Goal: Task Accomplishment & Management: Manage account settings

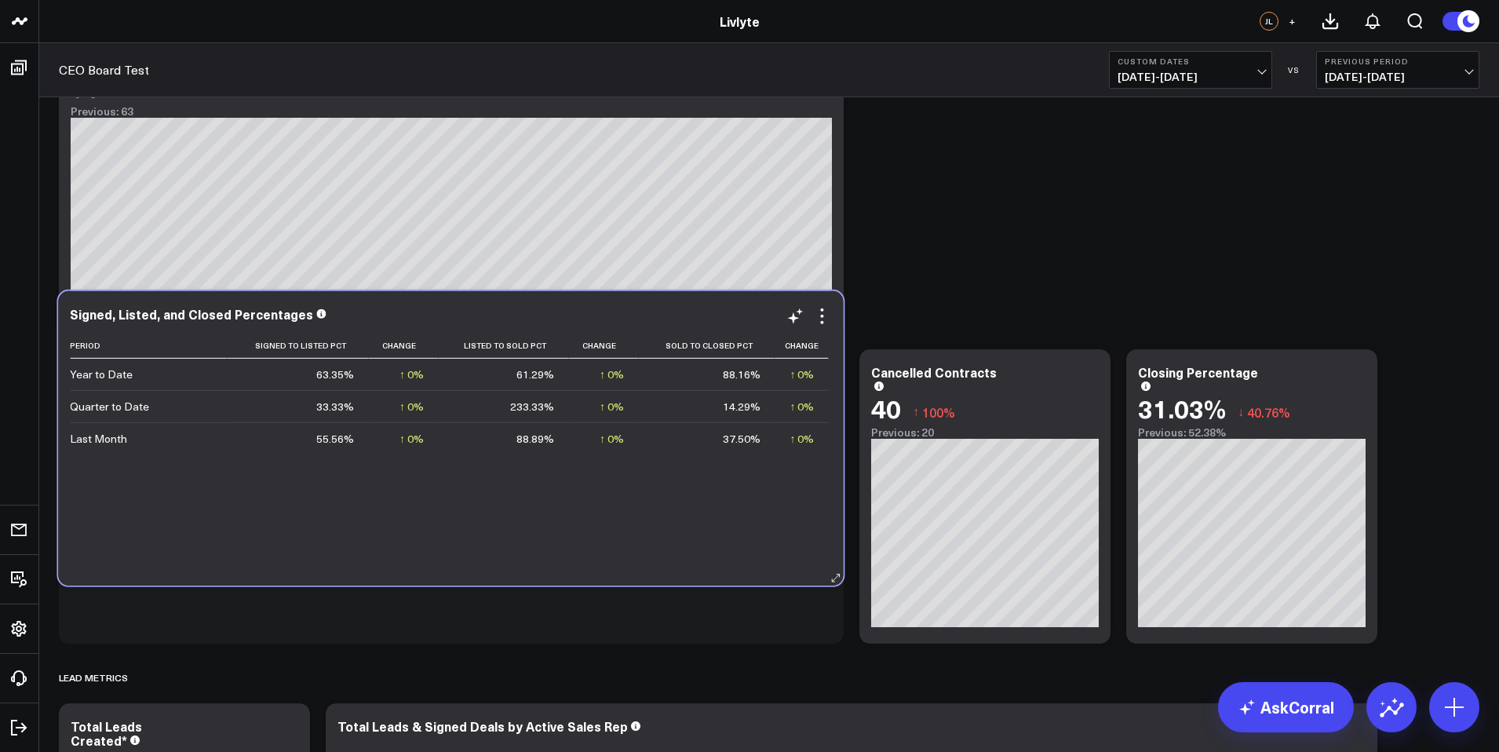
scroll to position [767, 0]
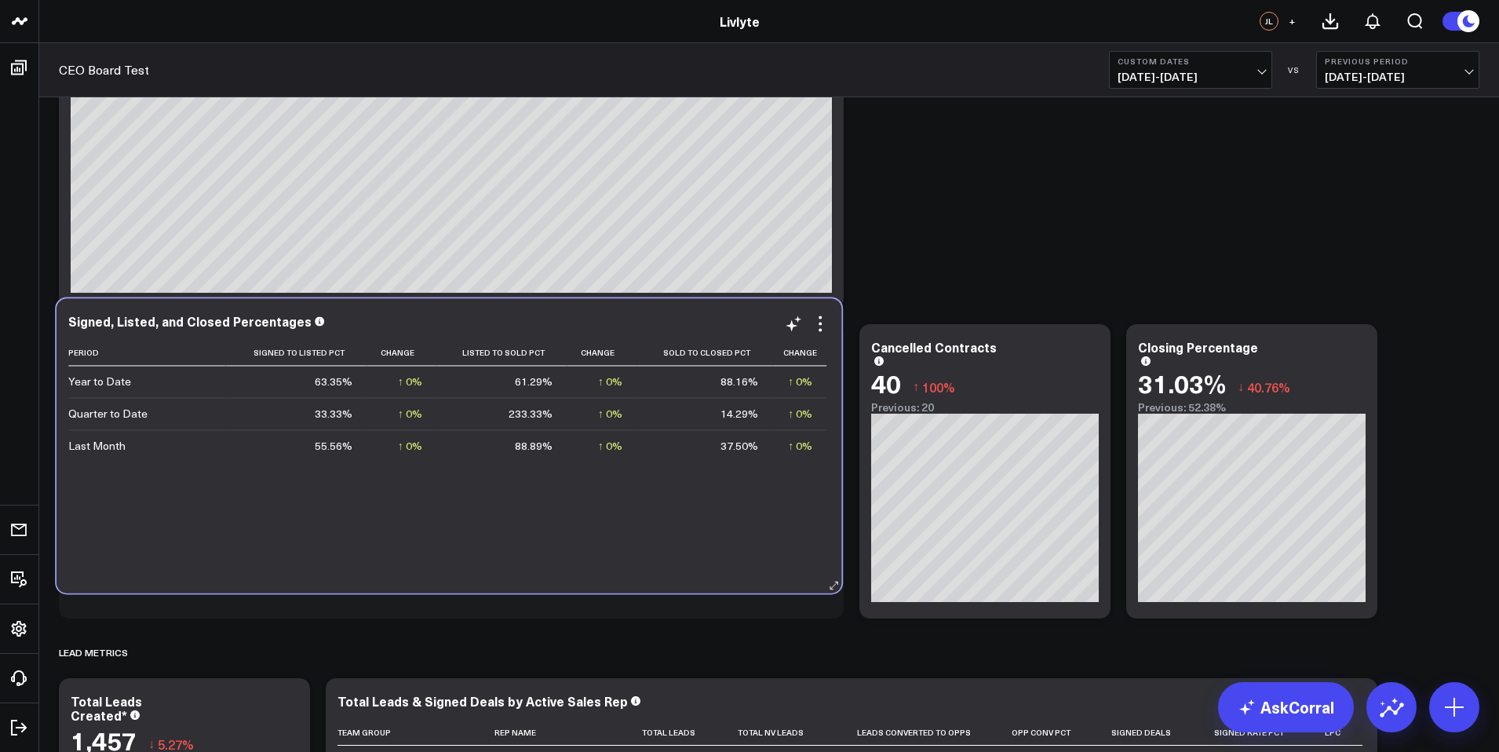
drag, startPoint x: 454, startPoint y: 322, endPoint x: 465, endPoint y: 471, distance: 149.5
click at [446, 472] on div "Period Signed To Listed Pct Change Listed To Sold Pct Change Sold To Closed Pct…" at bounding box center [448, 458] width 761 height 237
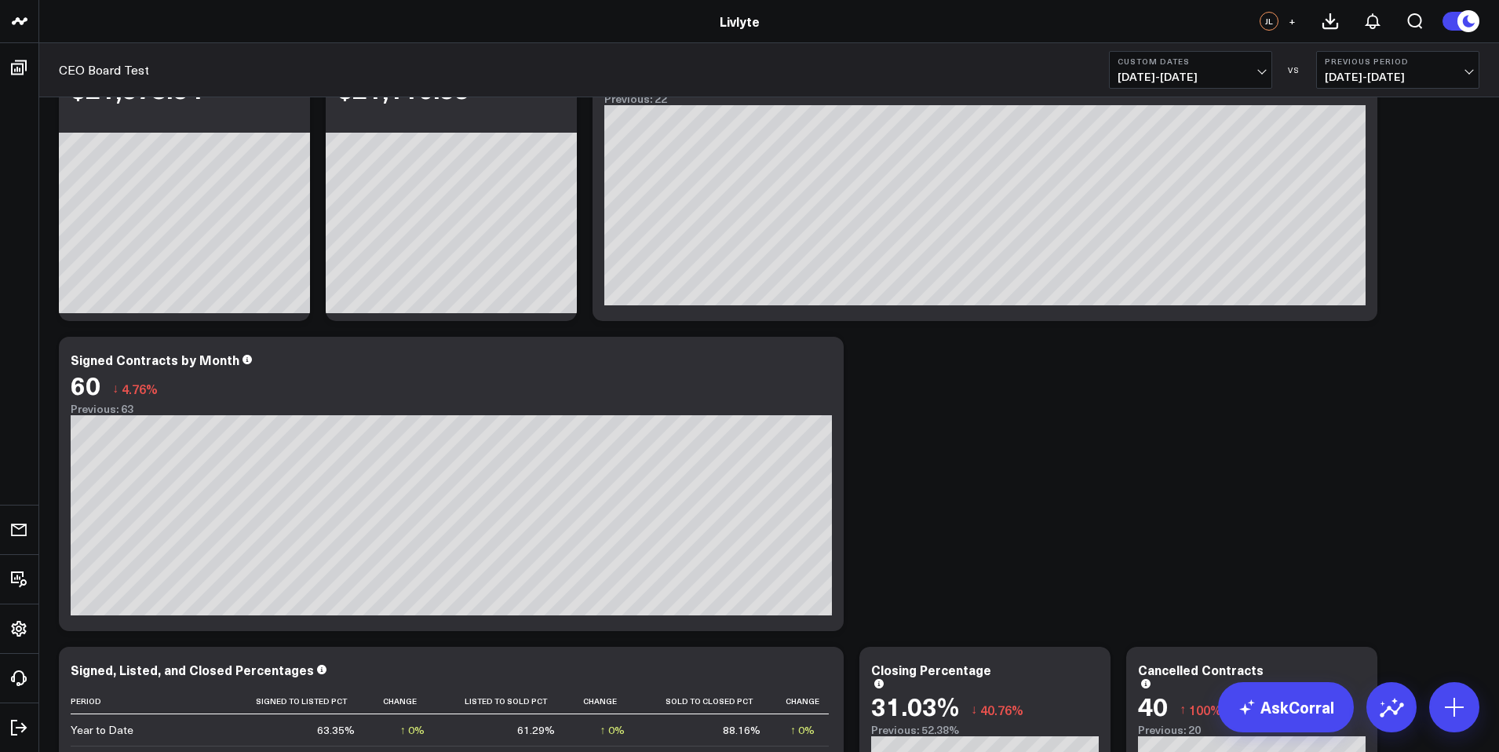
scroll to position [488, 0]
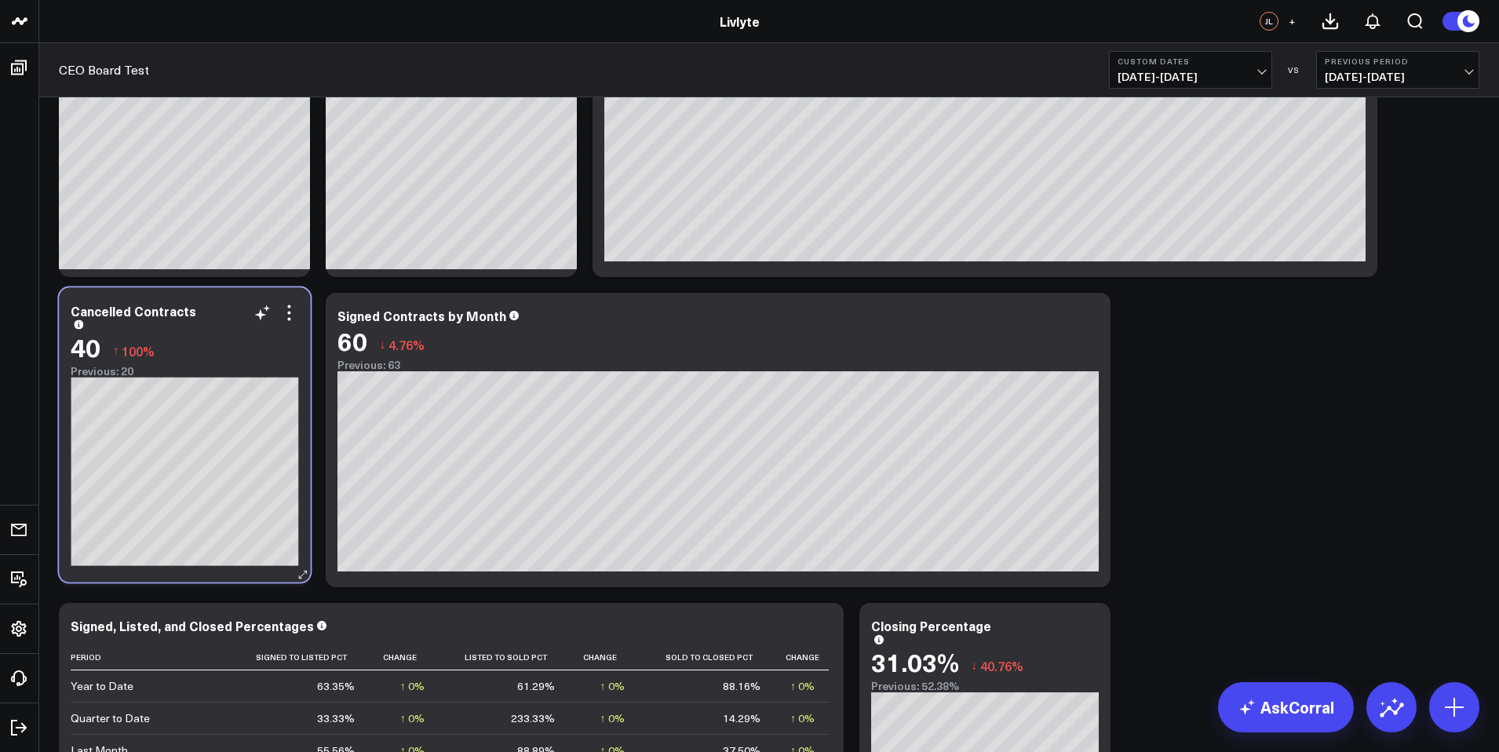
drag, startPoint x: 1200, startPoint y: 625, endPoint x: 148, endPoint y: 336, distance: 1092.1
click at [146, 337] on div "40 ↑ 100%" at bounding box center [185, 347] width 228 height 28
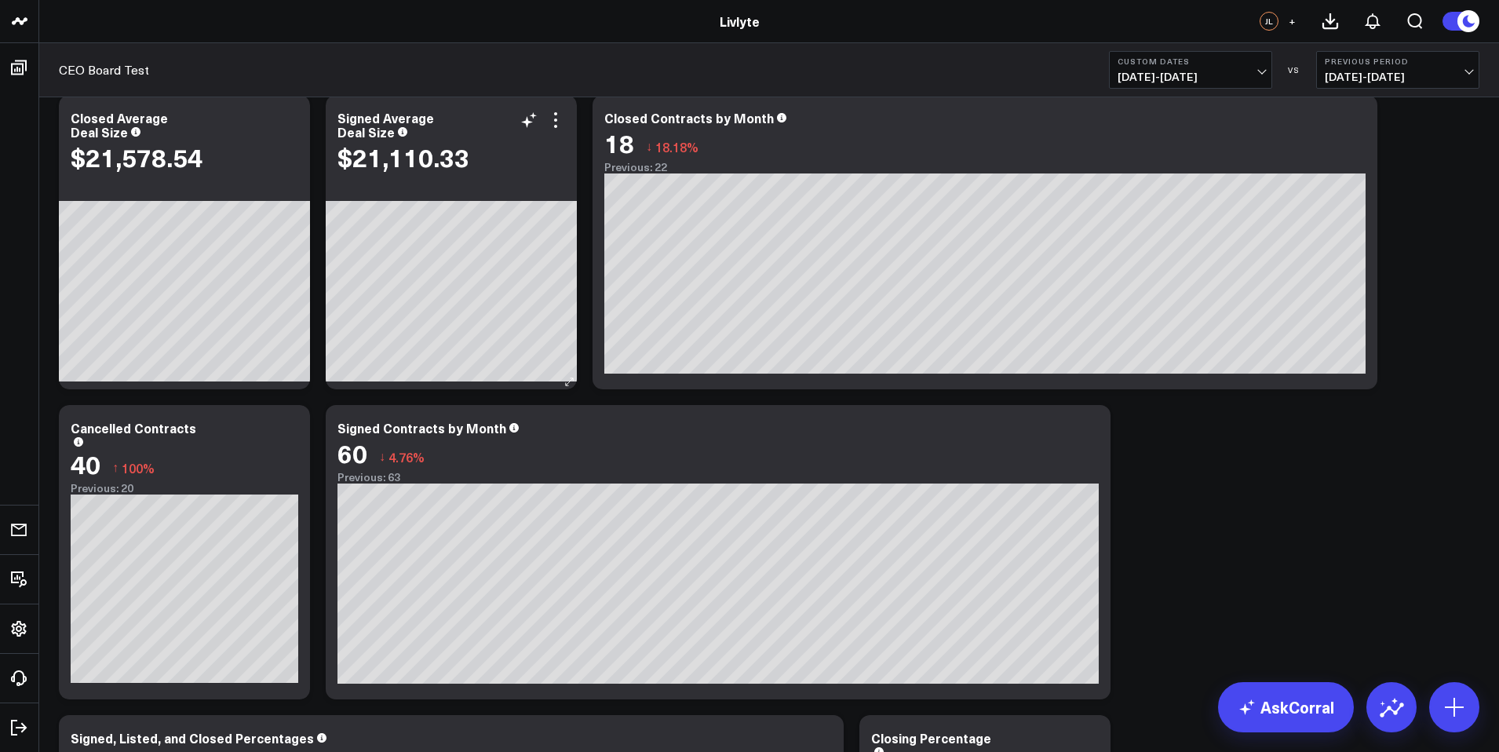
scroll to position [258, 0]
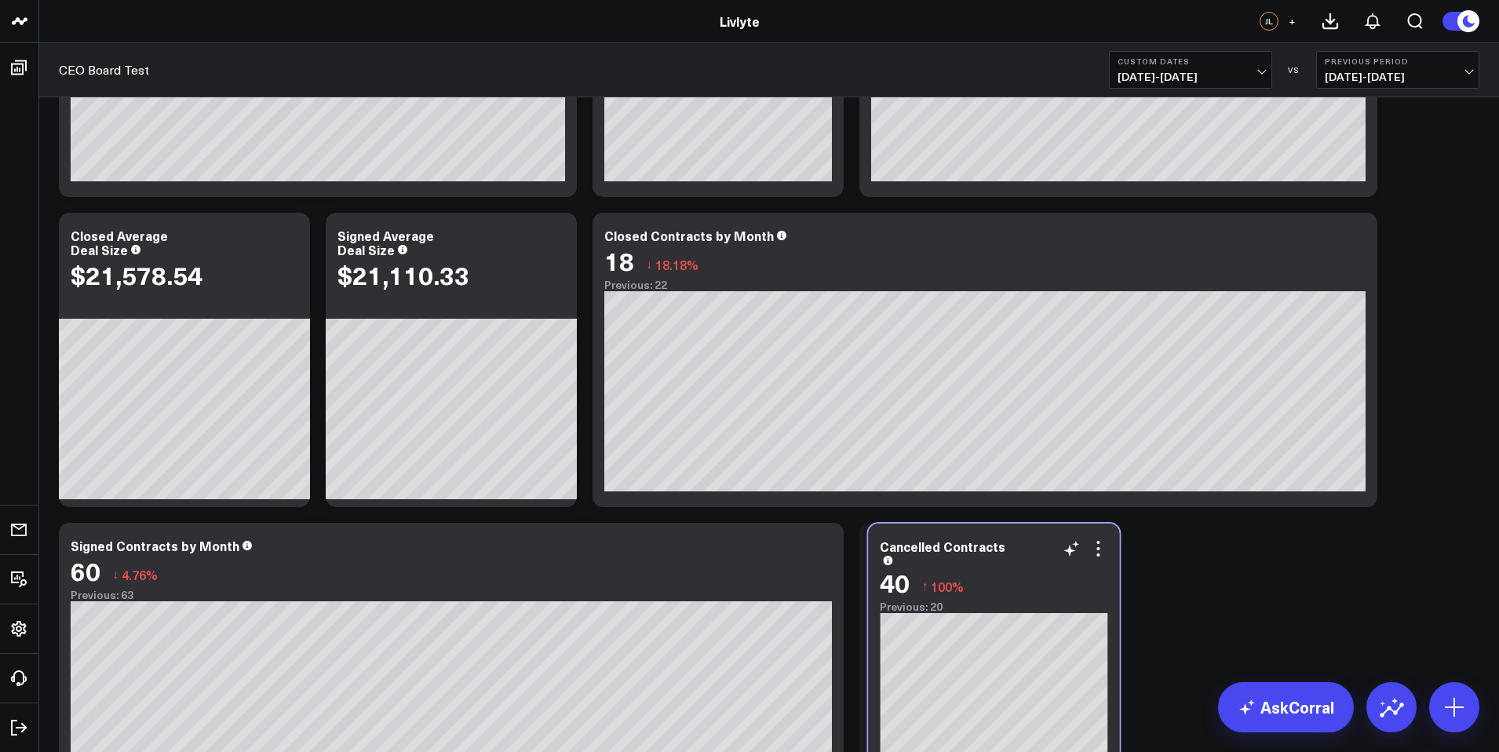
drag, startPoint x: 425, startPoint y: 581, endPoint x: 1027, endPoint y: 570, distance: 601.9
click at [1027, 570] on div "40 ↑ 100%" at bounding box center [994, 582] width 228 height 28
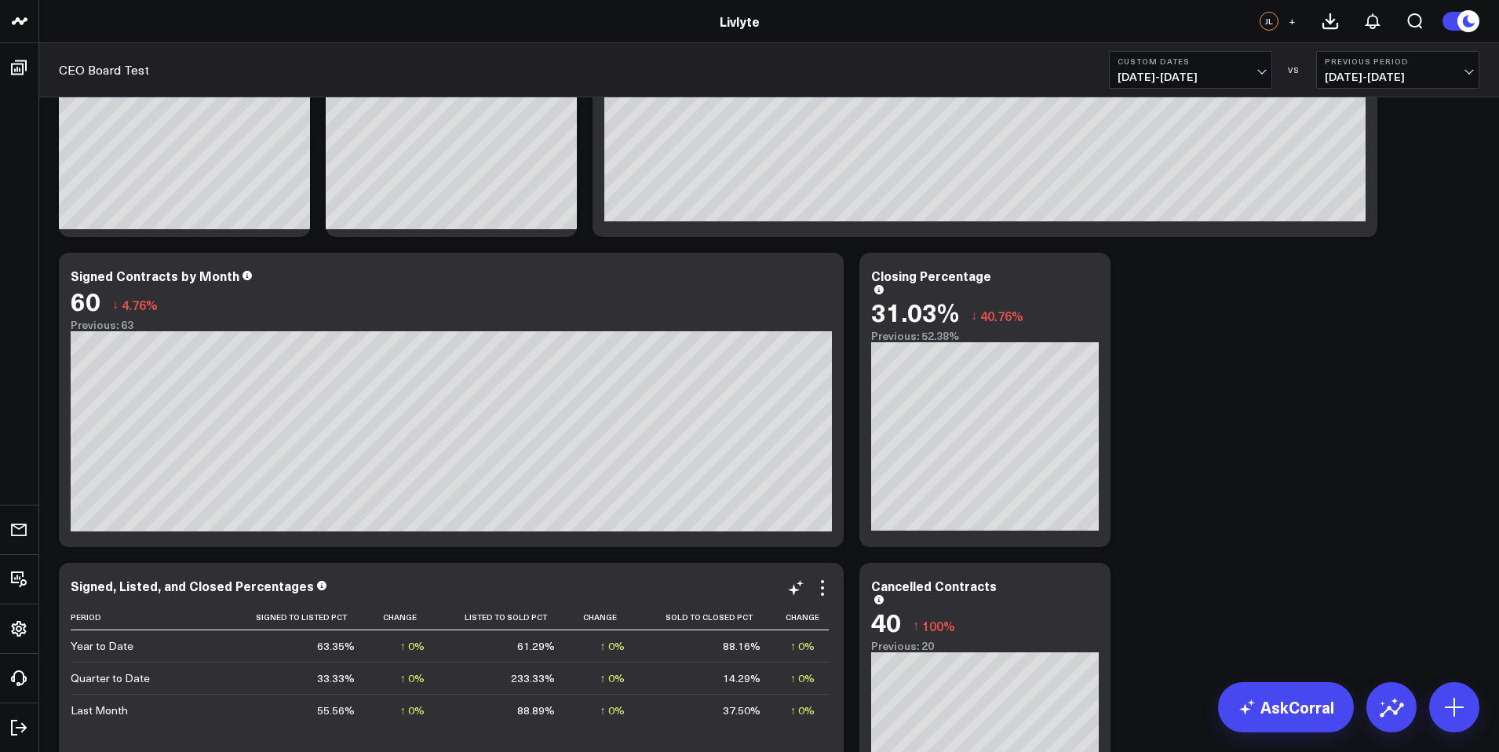
scroll to position [505, 0]
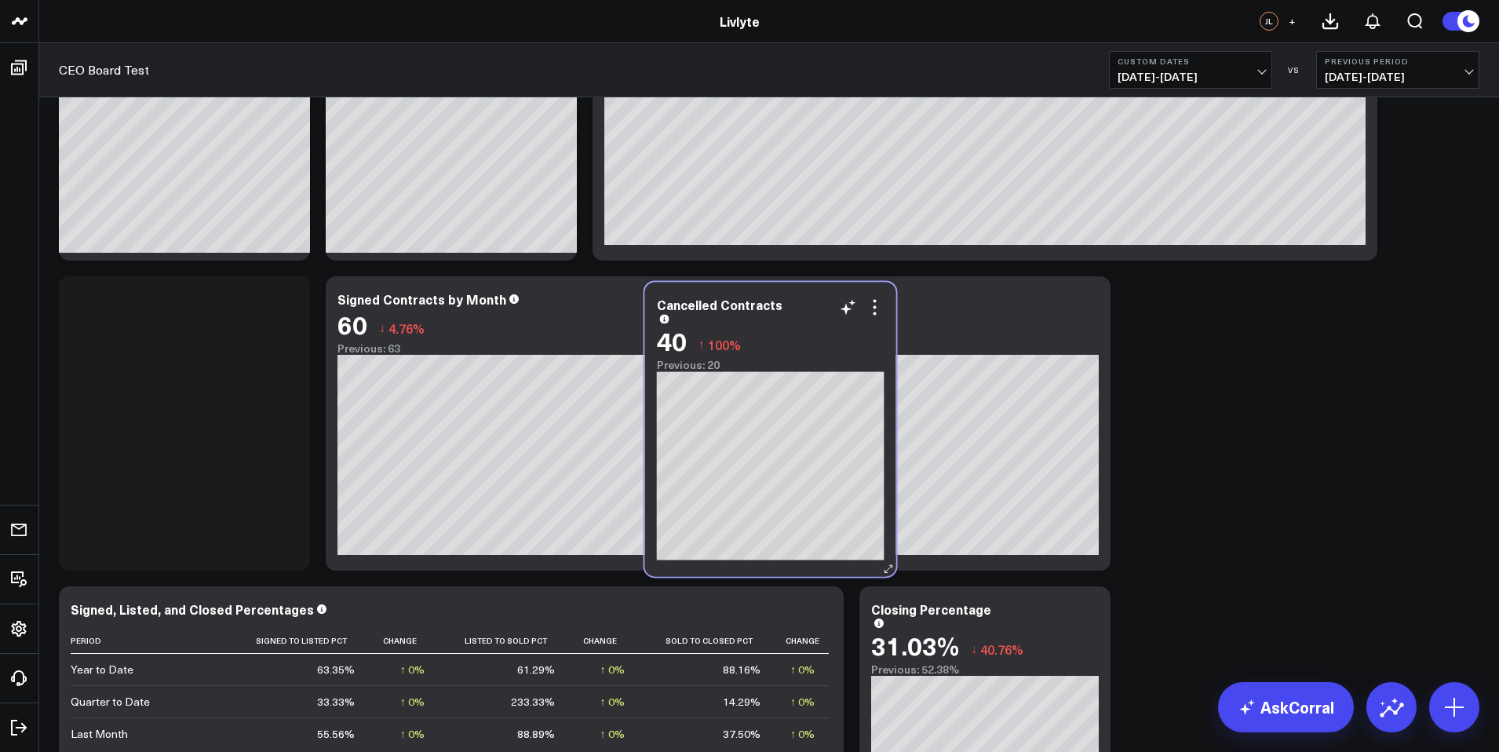
drag, startPoint x: 1214, startPoint y: 626, endPoint x: 734, endPoint y: 322, distance: 568.6
click at [734, 322] on div "Cancelled Contracts" at bounding box center [771, 309] width 228 height 25
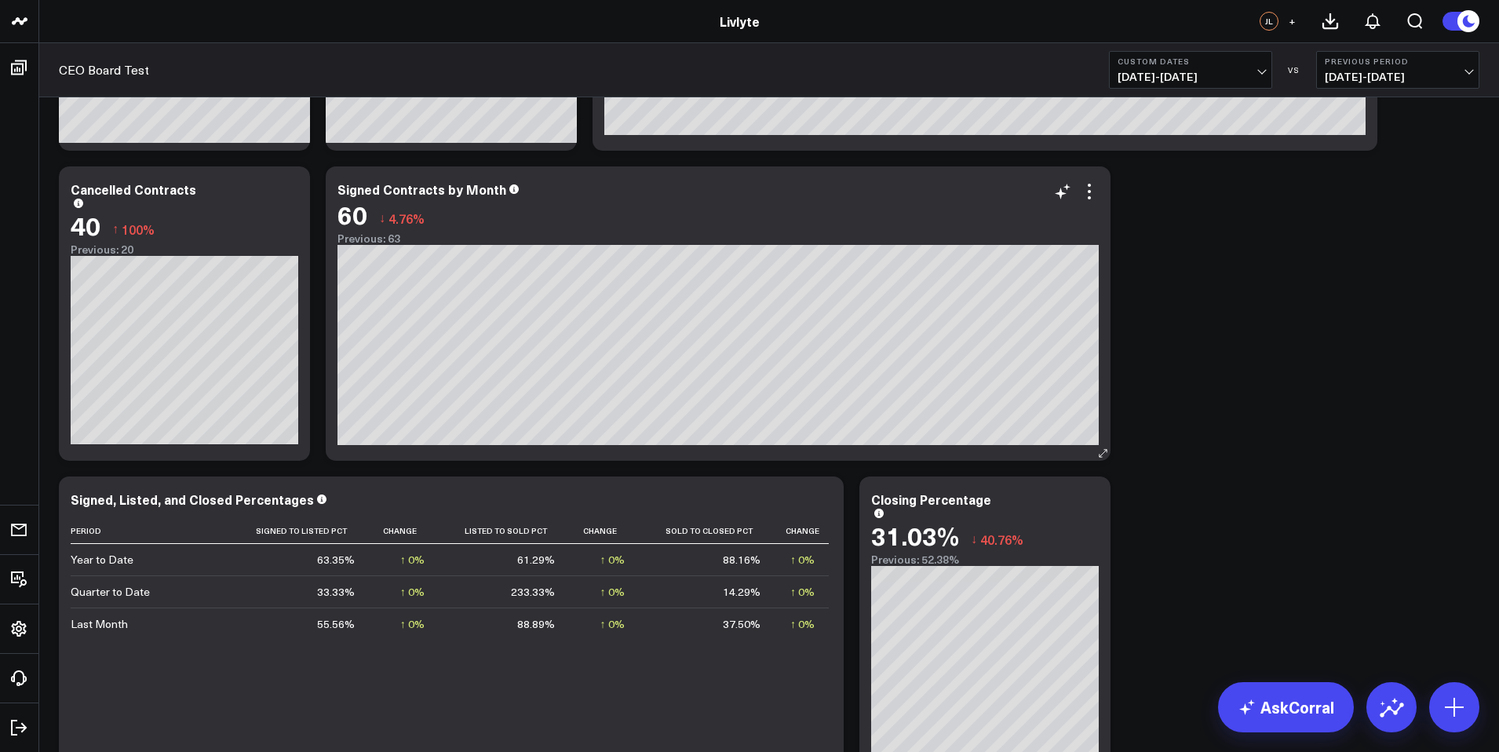
scroll to position [610, 0]
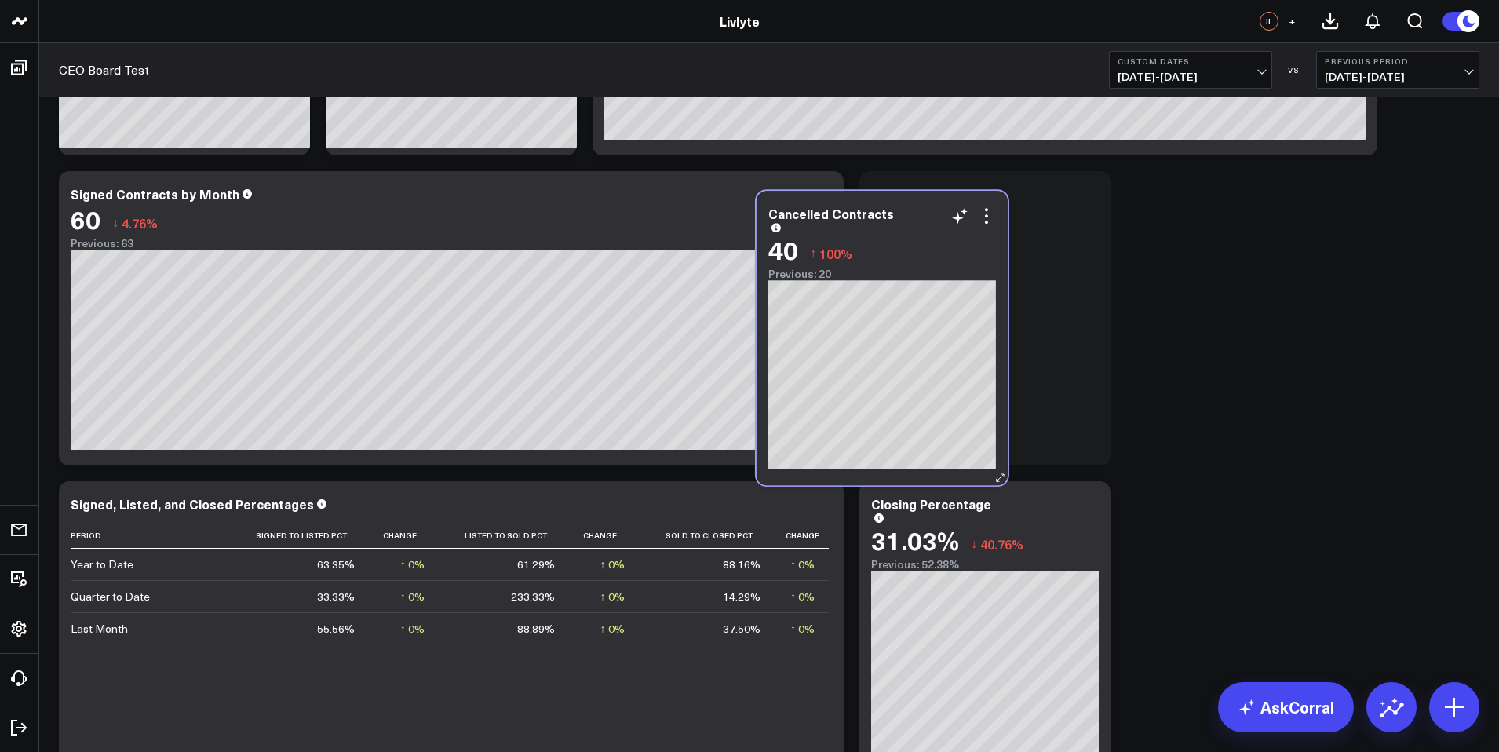
drag, startPoint x: 314, startPoint y: 226, endPoint x: 971, endPoint y: 251, distance: 658.0
click at [971, 251] on div "40 ↑ 100%" at bounding box center [882, 250] width 228 height 28
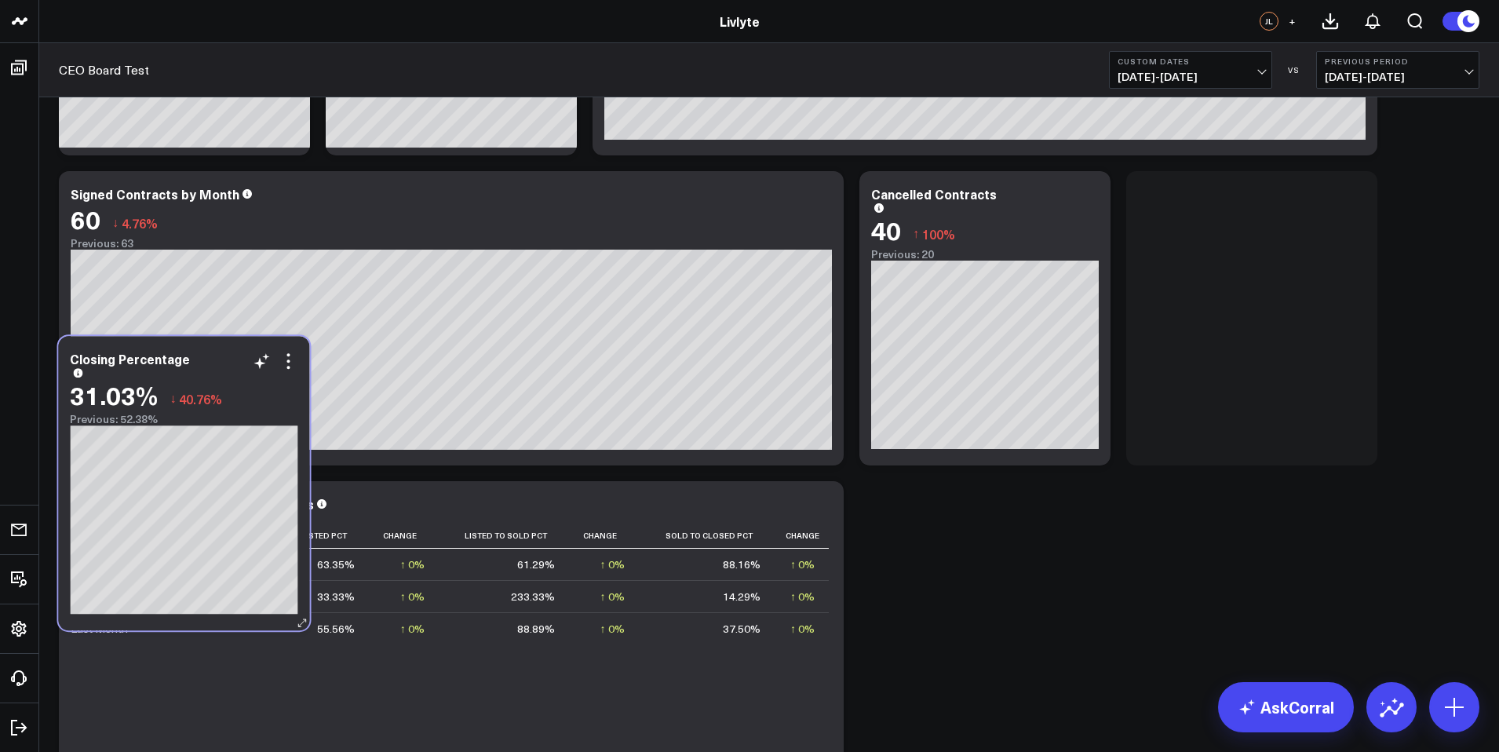
drag, startPoint x: 905, startPoint y: 519, endPoint x: 134, endPoint y: 373, distance: 785.0
click at [134, 373] on div "Closing Percentage" at bounding box center [184, 364] width 228 height 25
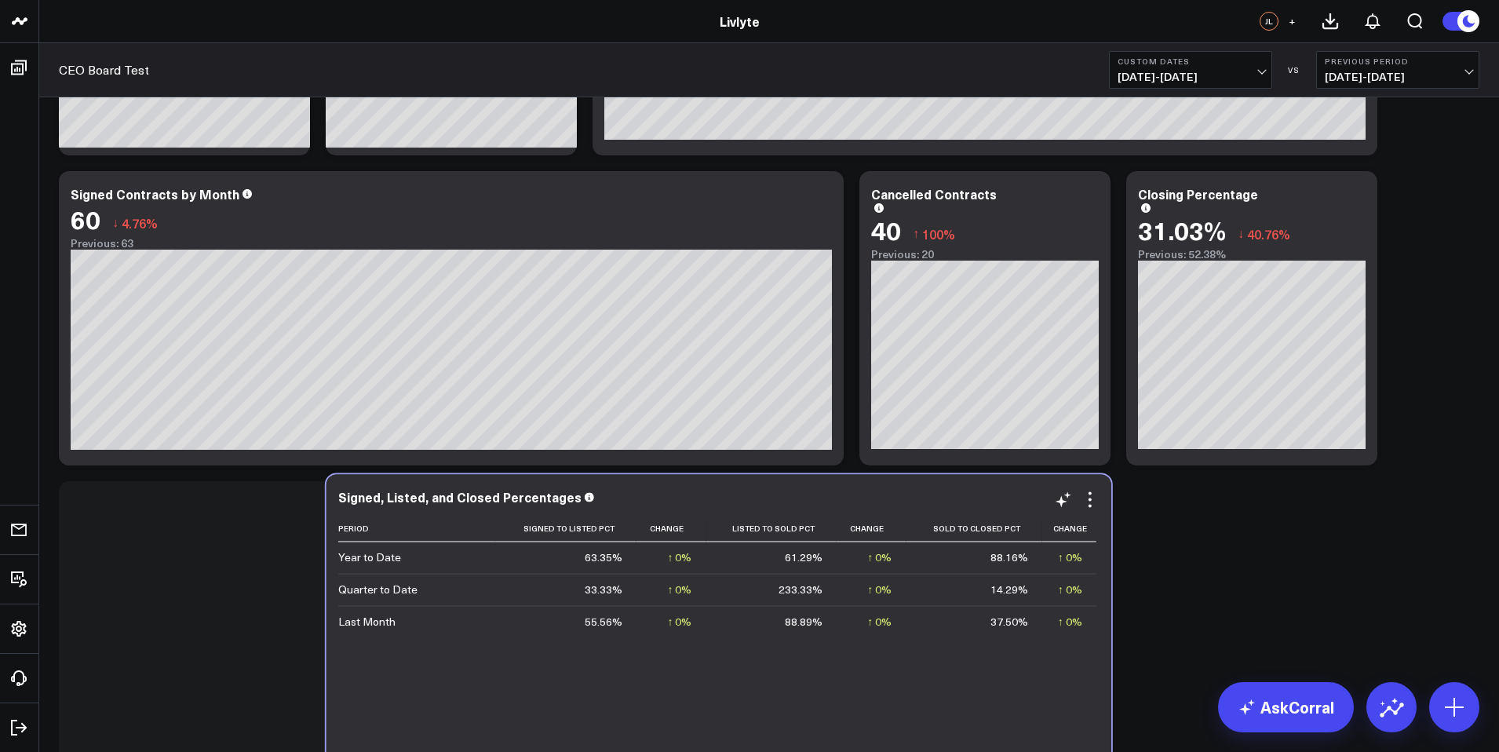
drag, startPoint x: 690, startPoint y: 507, endPoint x: 942, endPoint y: 502, distance: 251.9
click at [942, 502] on div "Signed, Listed, and Closed Percentages" at bounding box center [718, 497] width 761 height 14
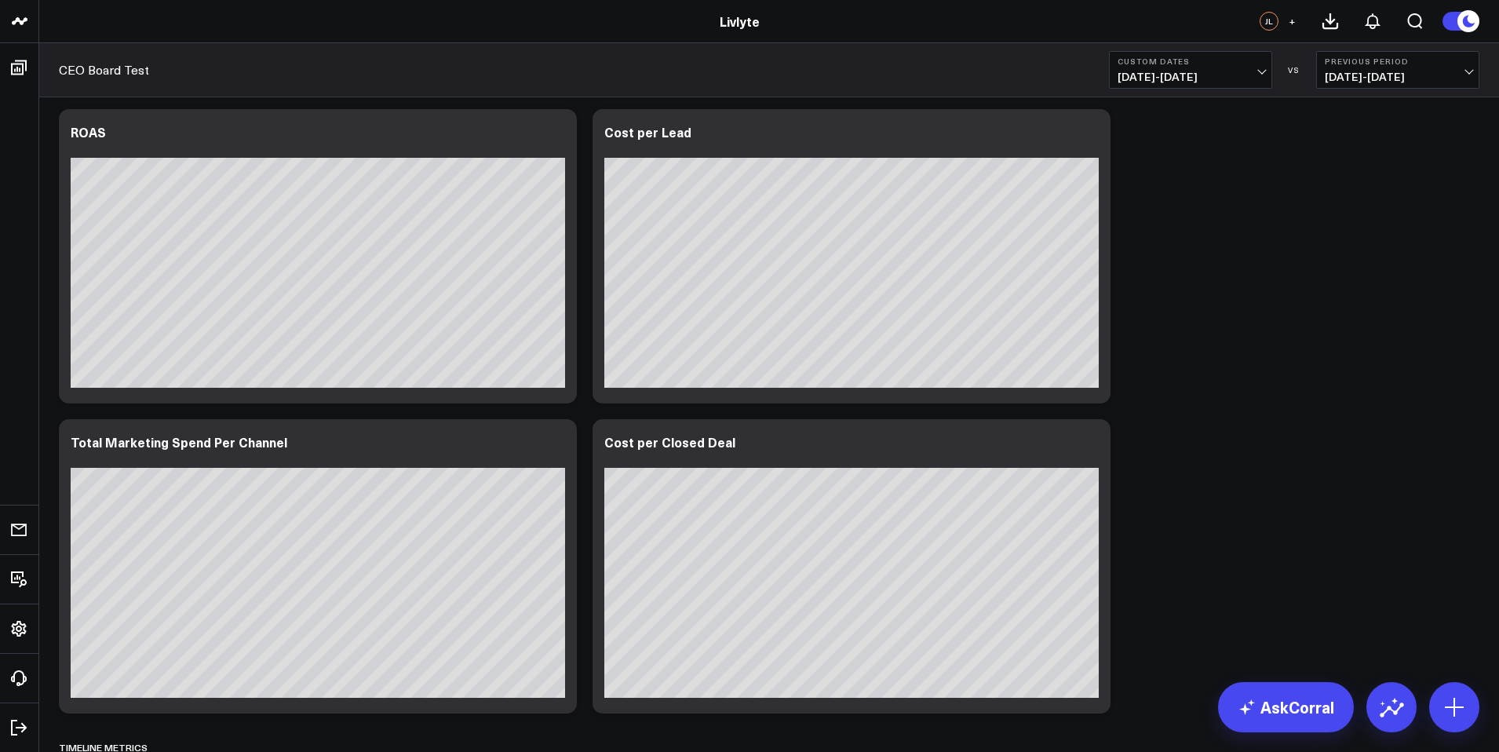
scroll to position [0, 0]
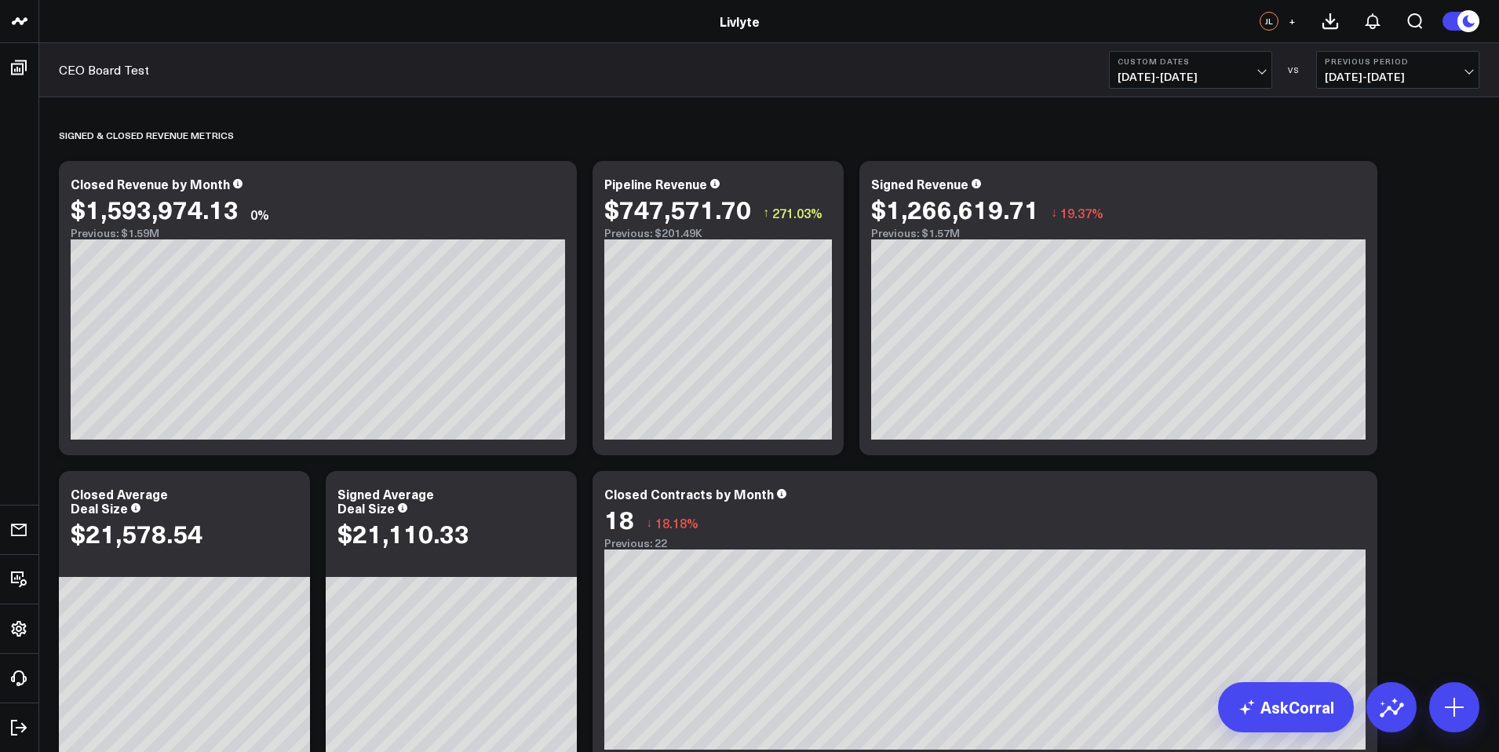
click at [825, 20] on div "Livlyte" at bounding box center [739, 21] width 1479 height 17
click at [1215, 74] on span "[DATE] - [DATE]" at bounding box center [1190, 77] width 146 height 13
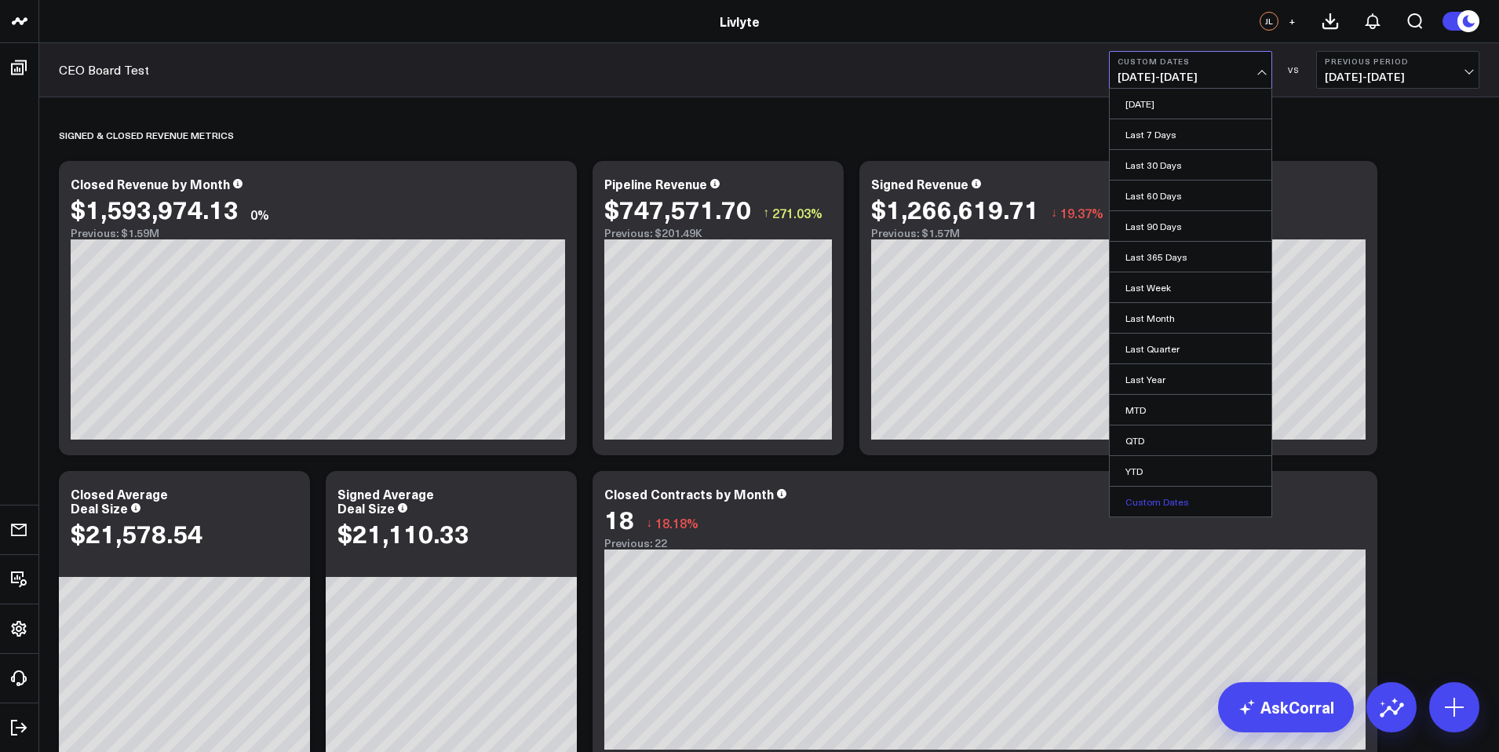
click at [1168, 508] on link "Custom Dates" at bounding box center [1190, 501] width 162 height 30
select select "9"
select select "2025"
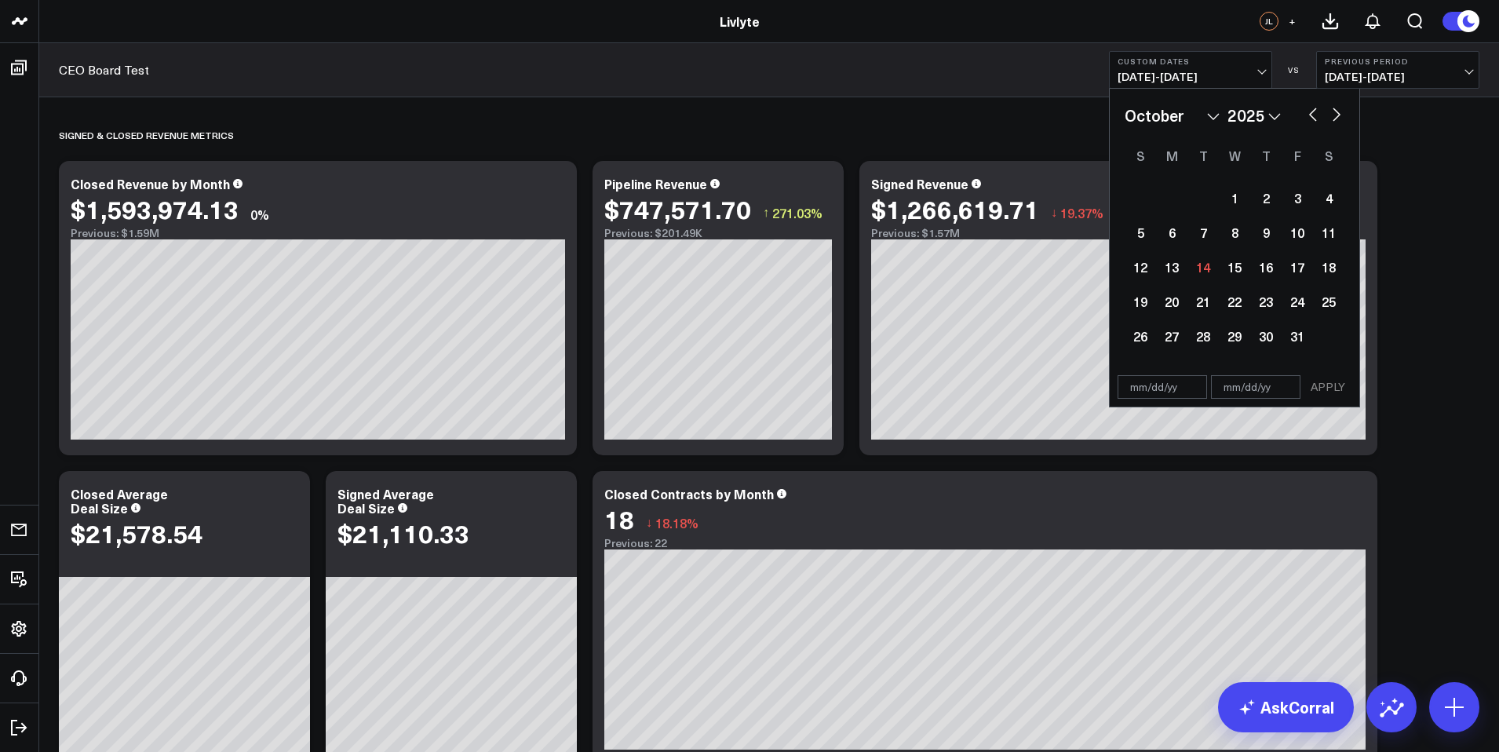
click at [1216, 118] on select "January February March April May June July August September October November De…" at bounding box center [1171, 116] width 95 height 24
select select "2025"
click at [1229, 205] on div "1" at bounding box center [1234, 197] width 31 height 31
type input "[DATE]"
select select "2025"
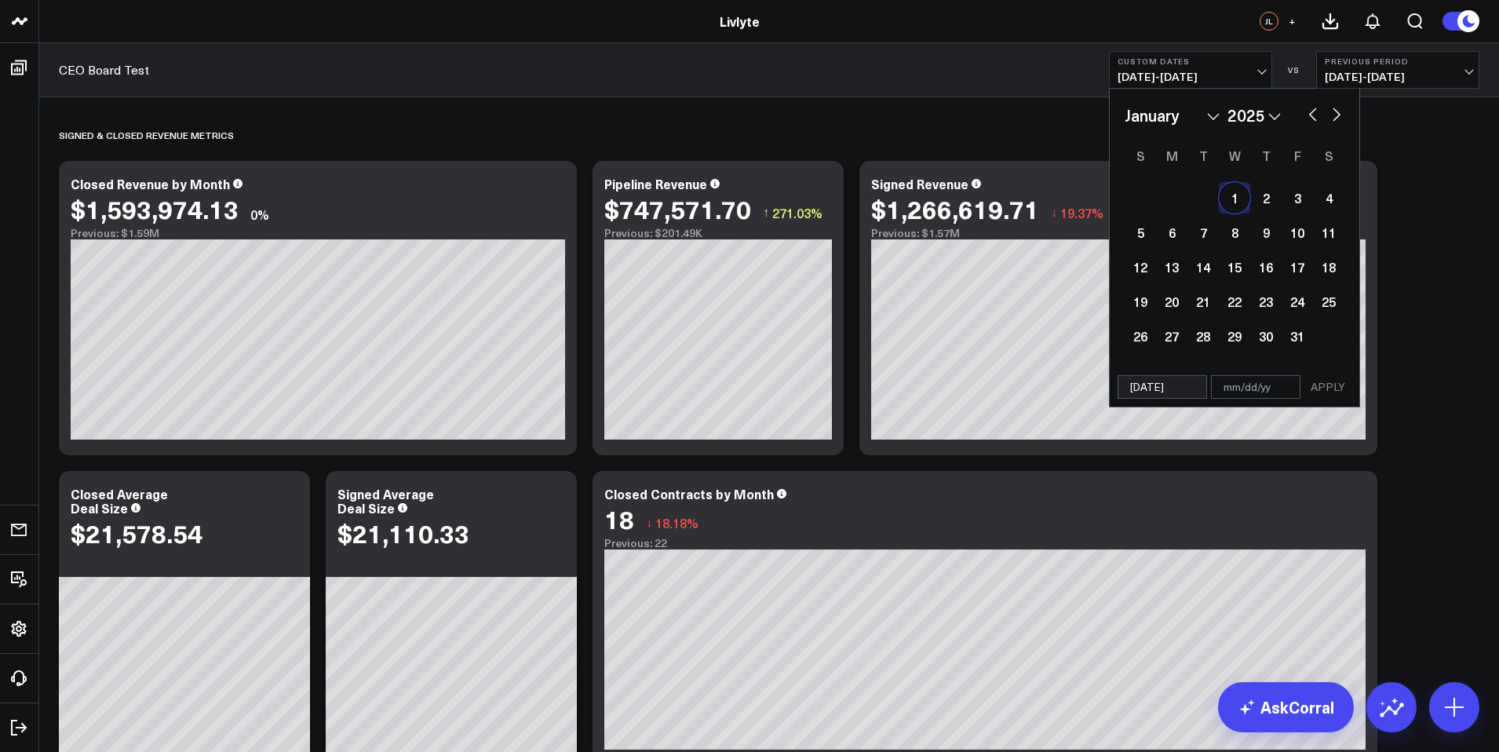
click at [1333, 111] on button "button" at bounding box center [1336, 113] width 16 height 19
select select "1"
select select "2025"
click at [1333, 111] on button "button" at bounding box center [1336, 113] width 16 height 19
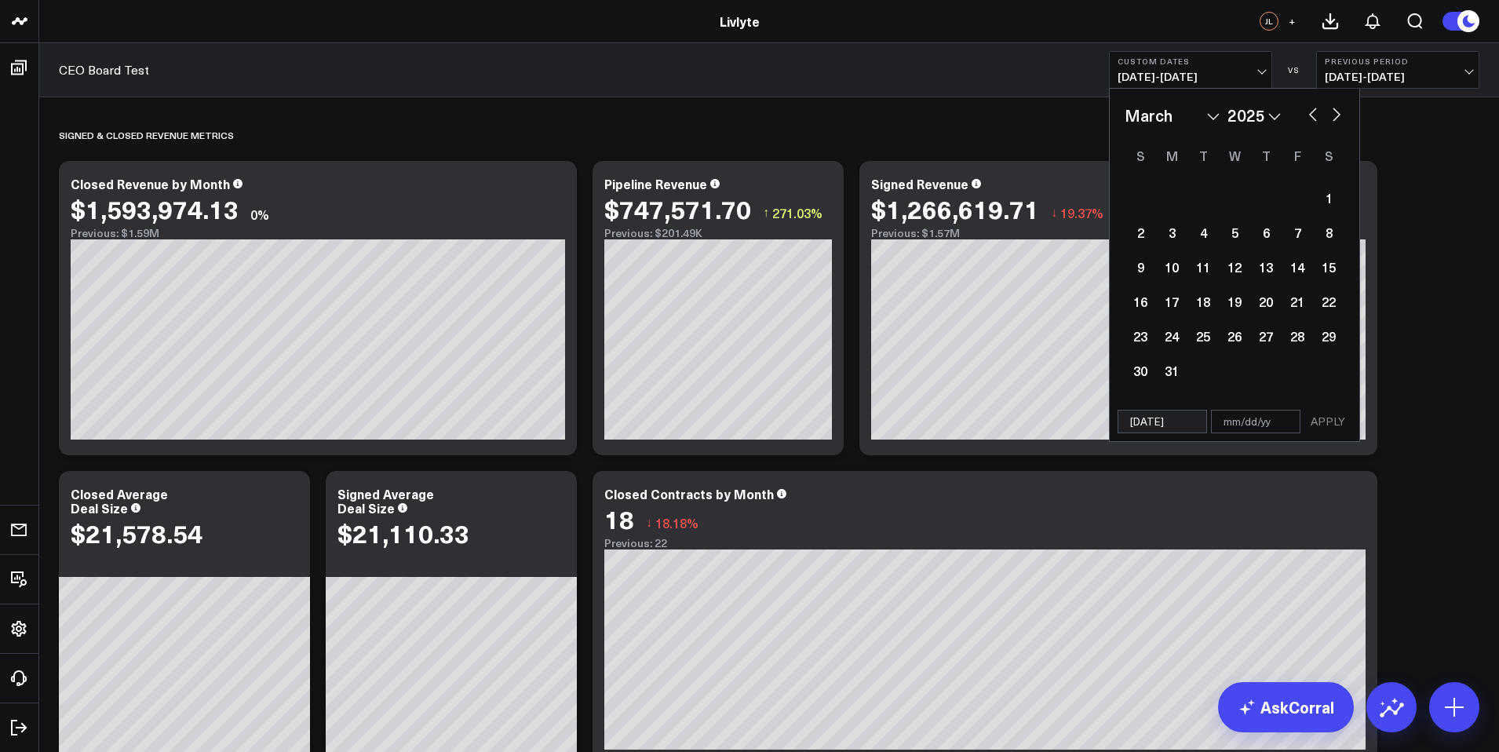
click at [1333, 111] on button "button" at bounding box center [1336, 113] width 16 height 19
select select "4"
select select "2025"
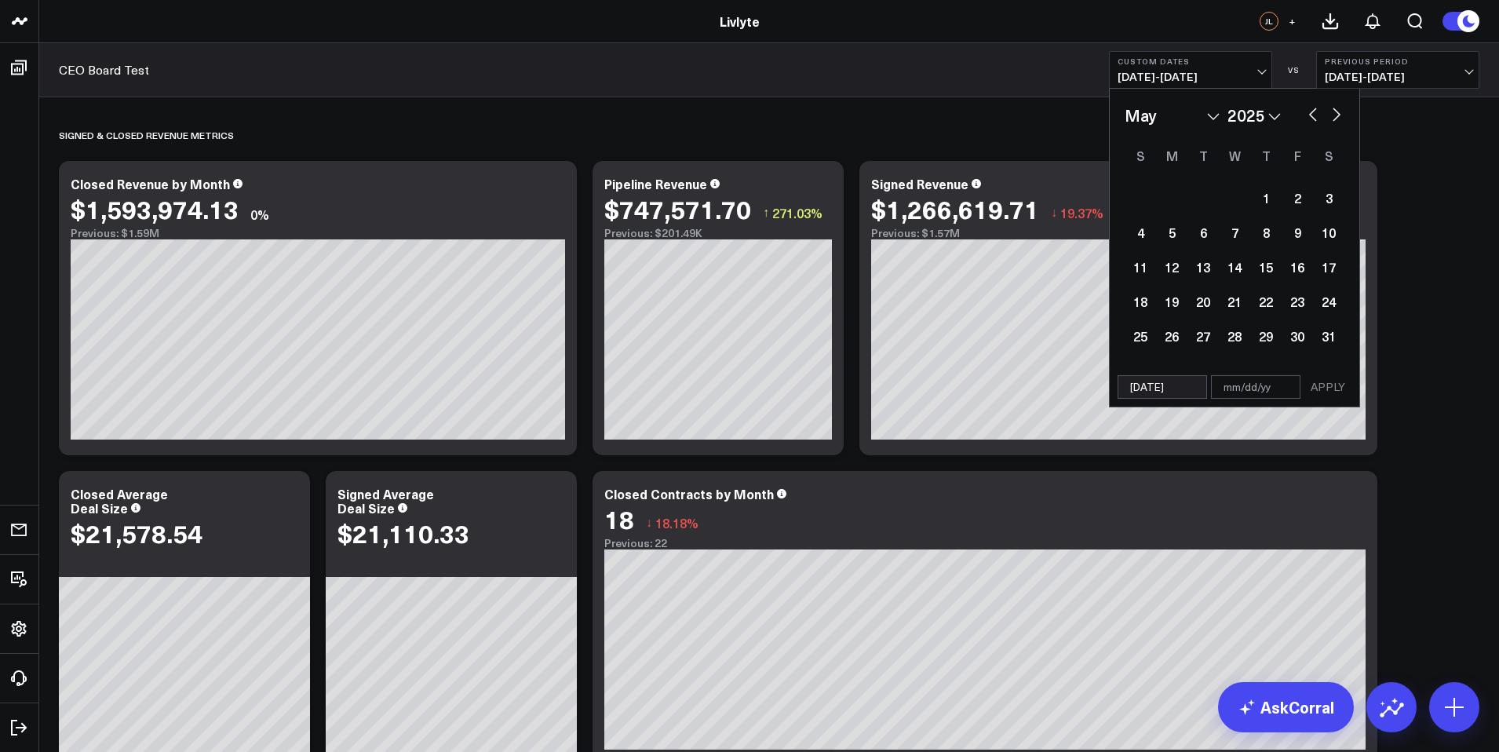
click at [1333, 111] on button "button" at bounding box center [1336, 113] width 16 height 19
select select "5"
select select "2025"
click at [1333, 111] on button "button" at bounding box center [1336, 113] width 16 height 19
select select "6"
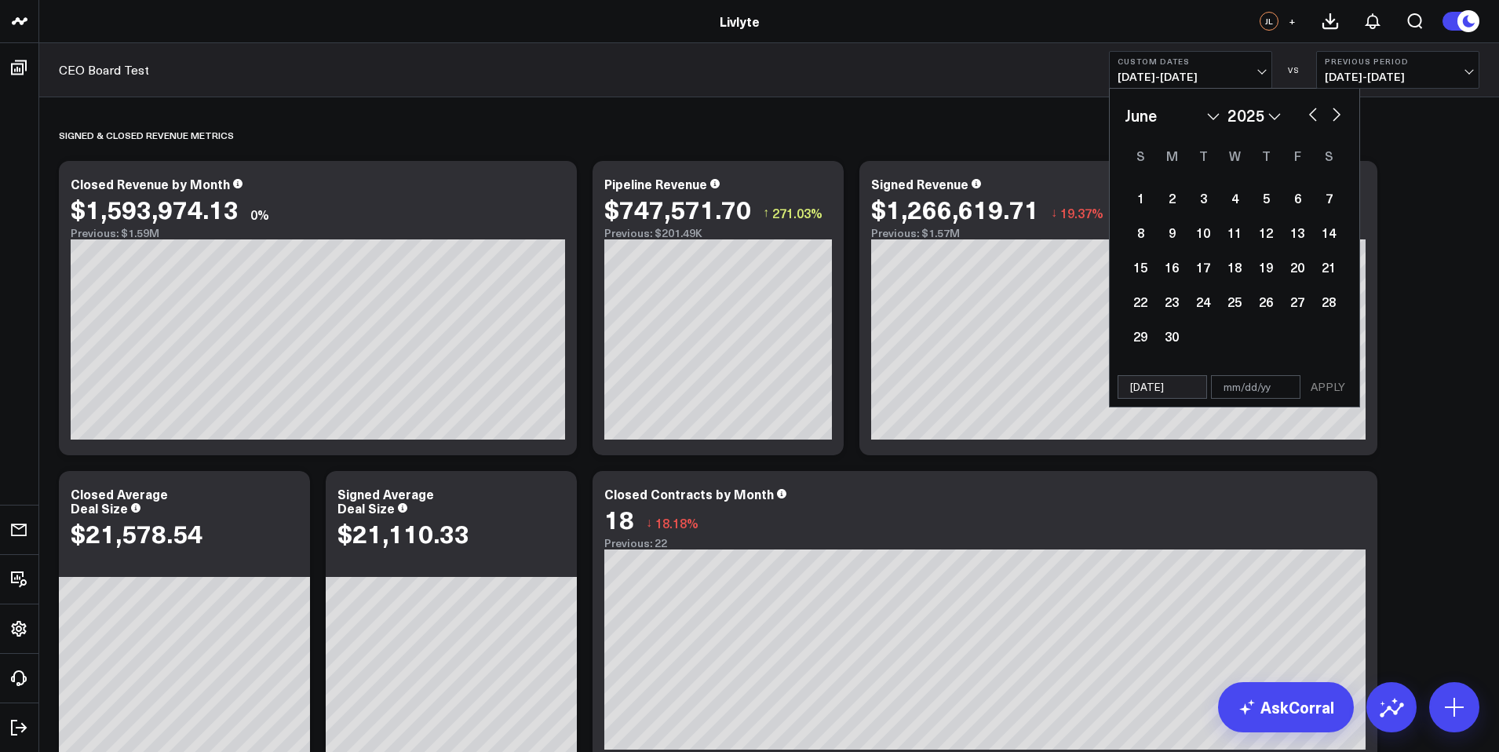
select select "2025"
click at [1333, 111] on button "button" at bounding box center [1336, 113] width 16 height 19
select select "7"
select select "2025"
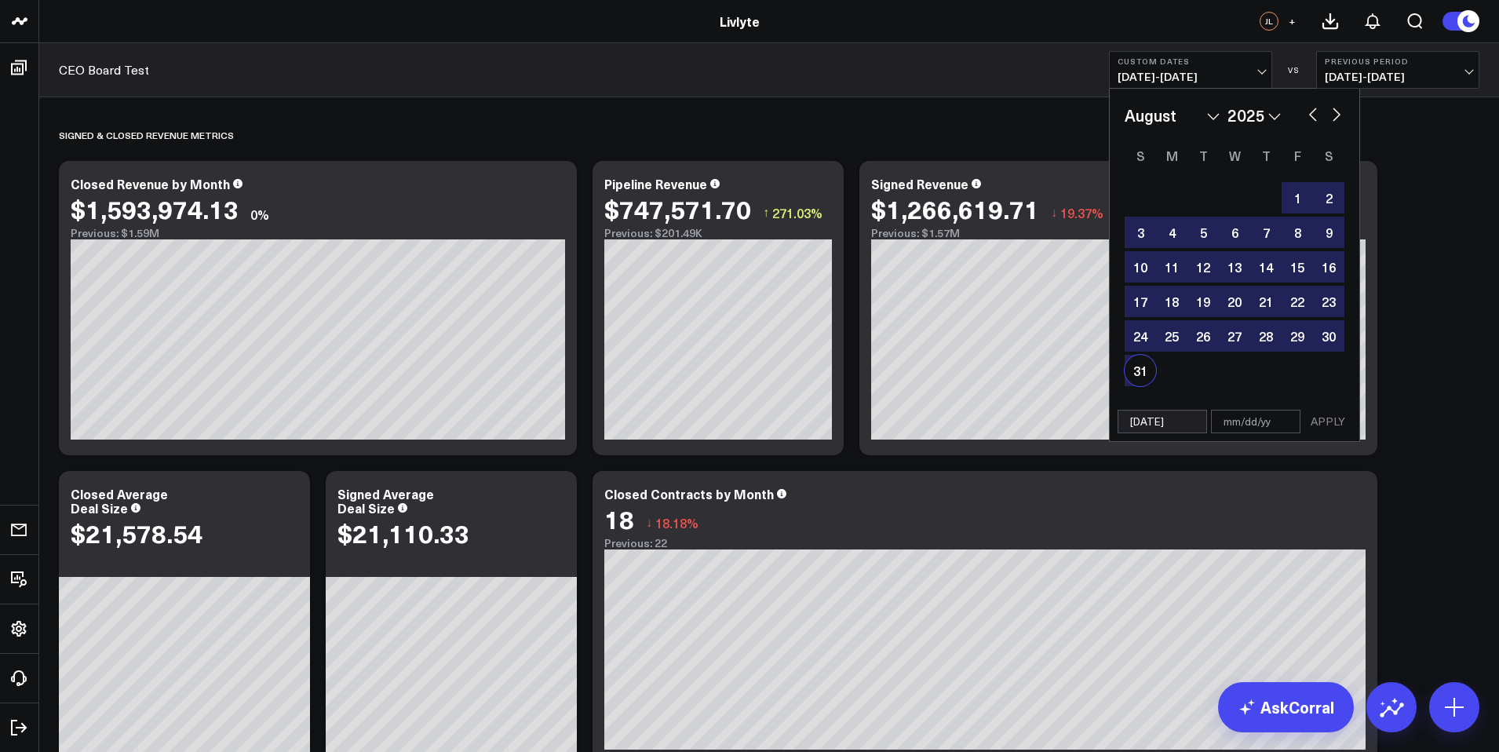
click at [1145, 367] on div "31" at bounding box center [1139, 370] width 31 height 31
type input "[DATE]"
select select "7"
select select "2025"
click at [1329, 416] on button "APPLY" at bounding box center [1327, 422] width 47 height 24
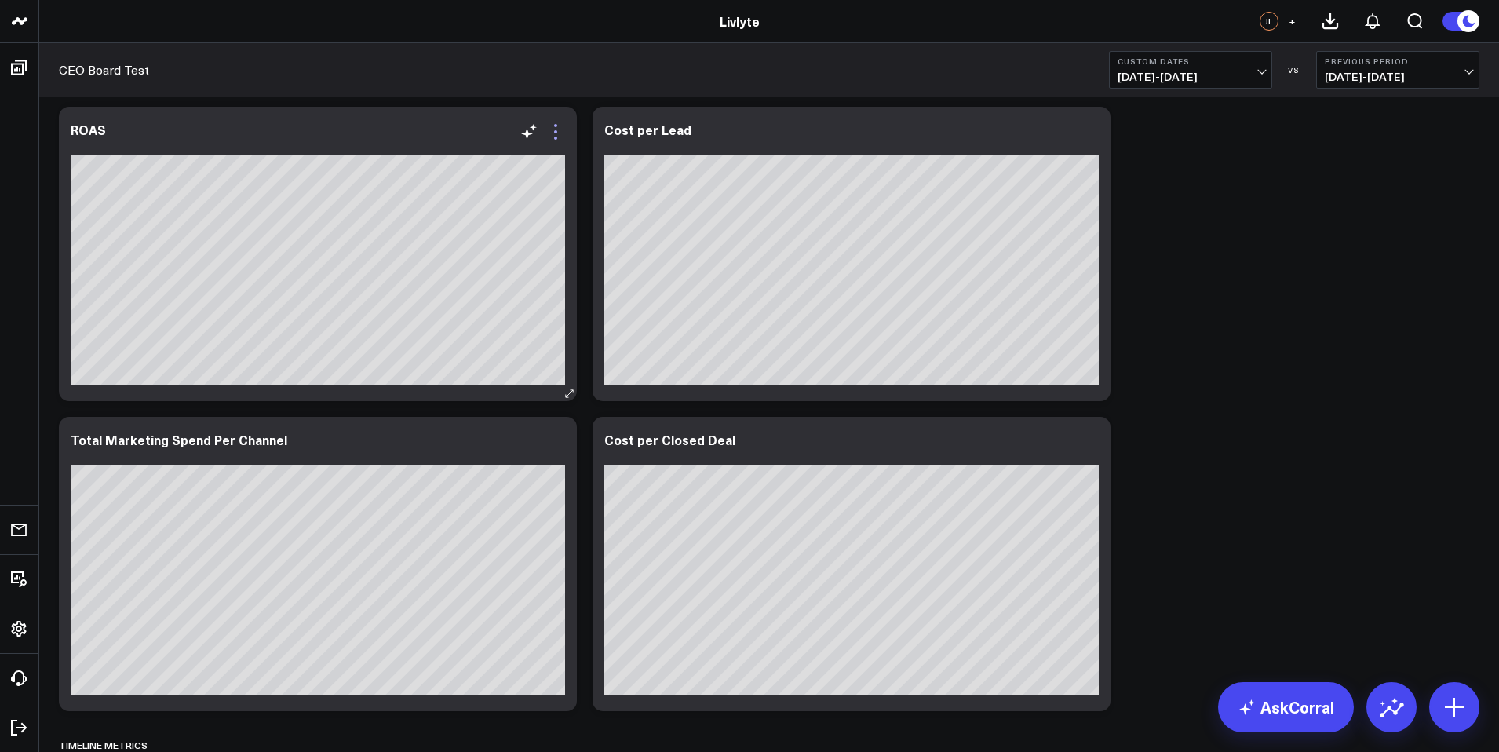
scroll to position [2621, 0]
click at [560, 129] on icon at bounding box center [555, 132] width 19 height 19
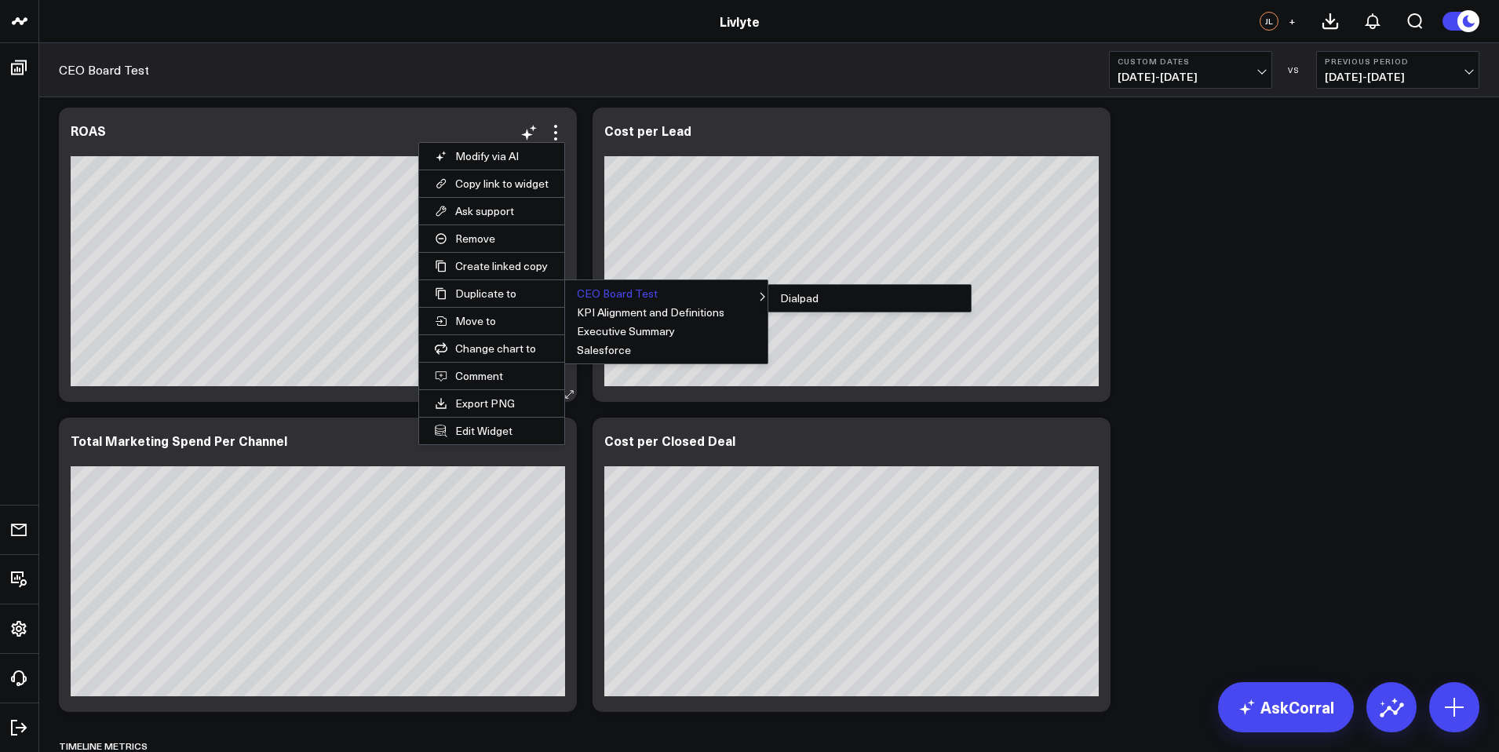
click at [625, 301] on button "CEO Board Test" at bounding box center [666, 293] width 202 height 19
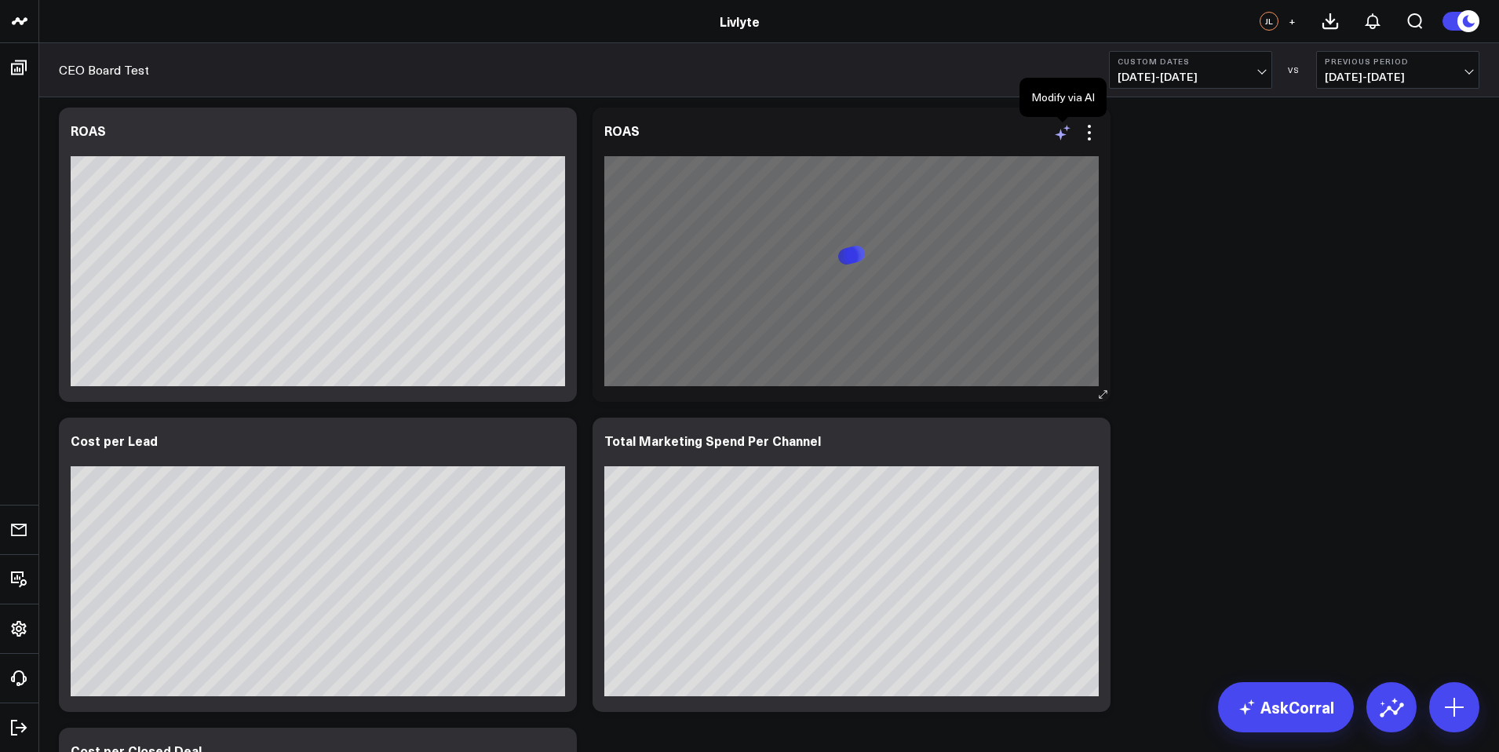
click at [1063, 138] on icon at bounding box center [1062, 132] width 19 height 19
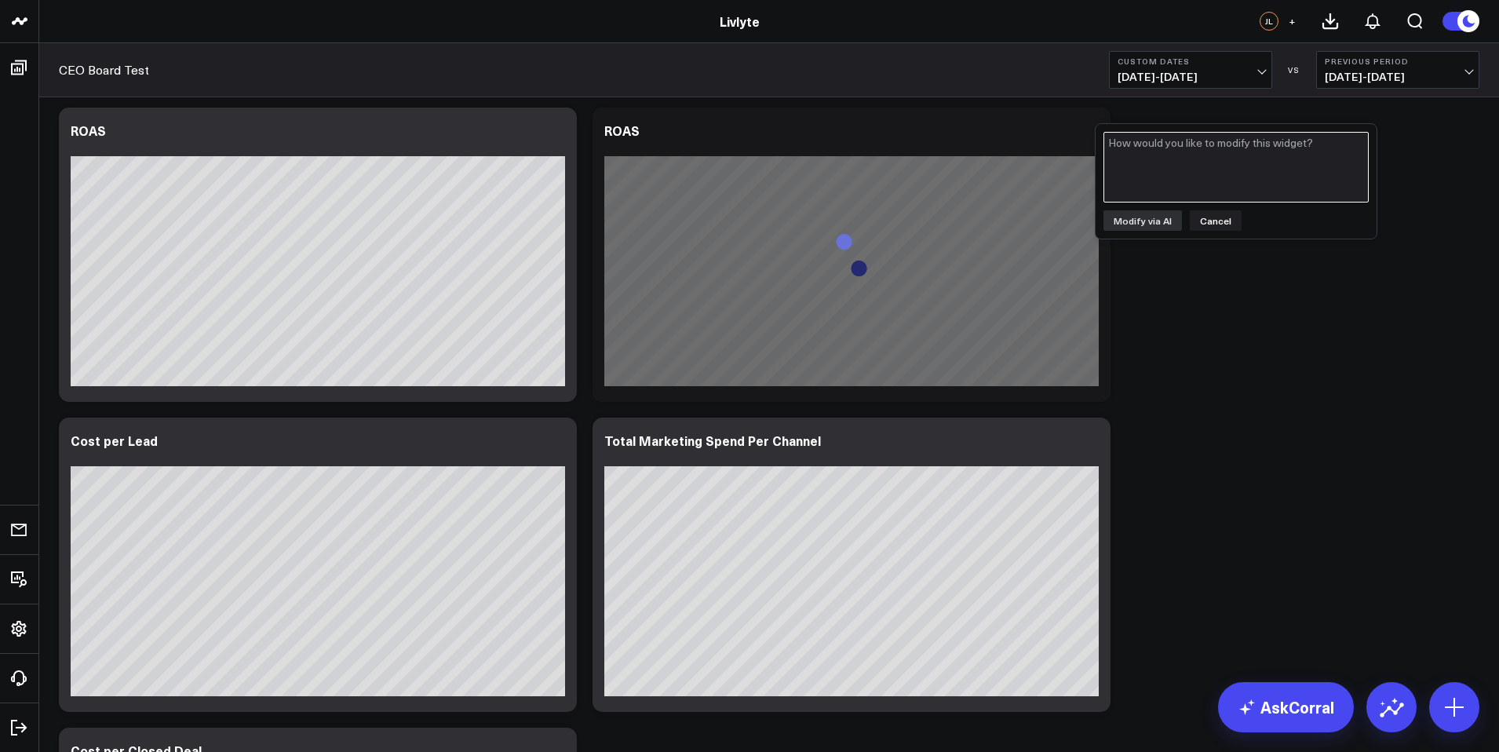
click at [1180, 173] on textarea at bounding box center [1235, 167] width 265 height 71
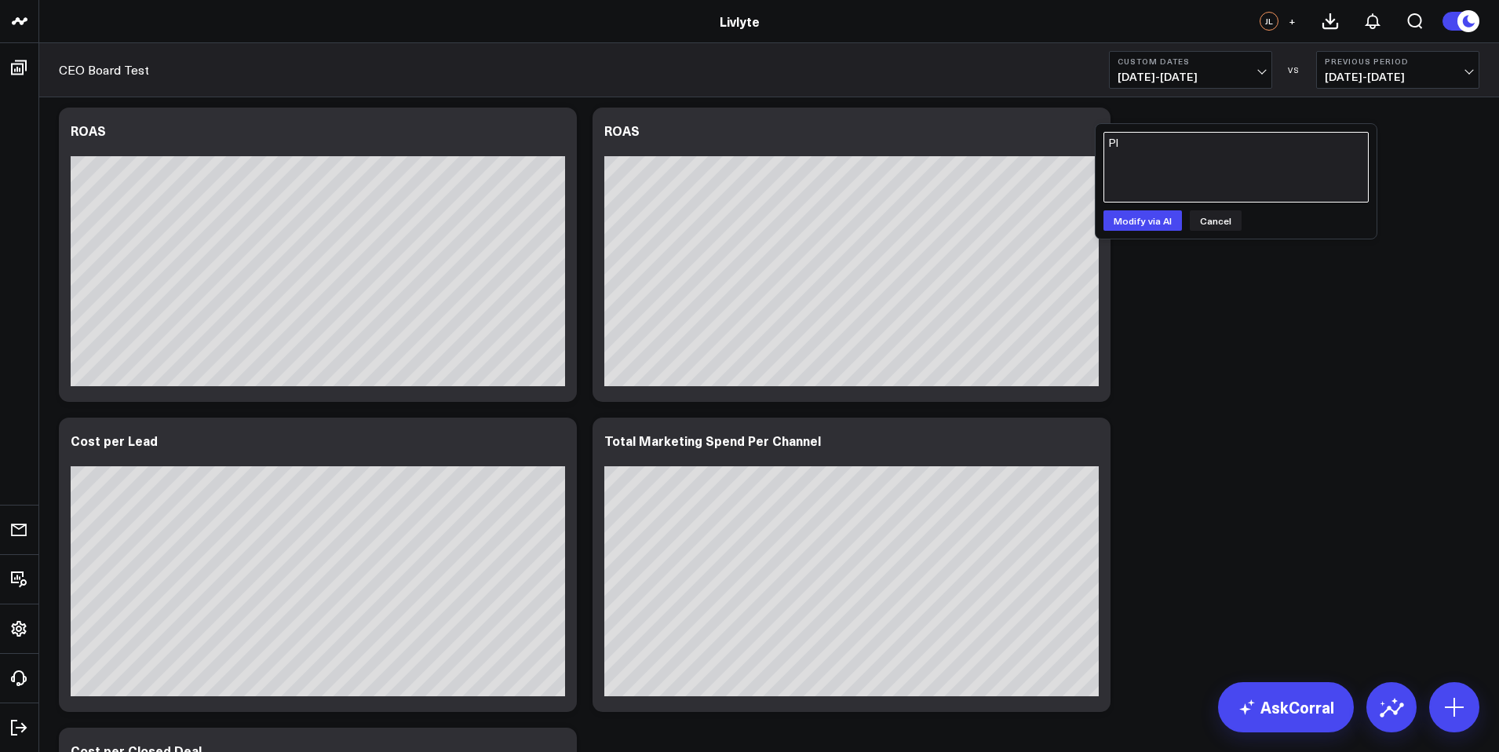
type textarea "P"
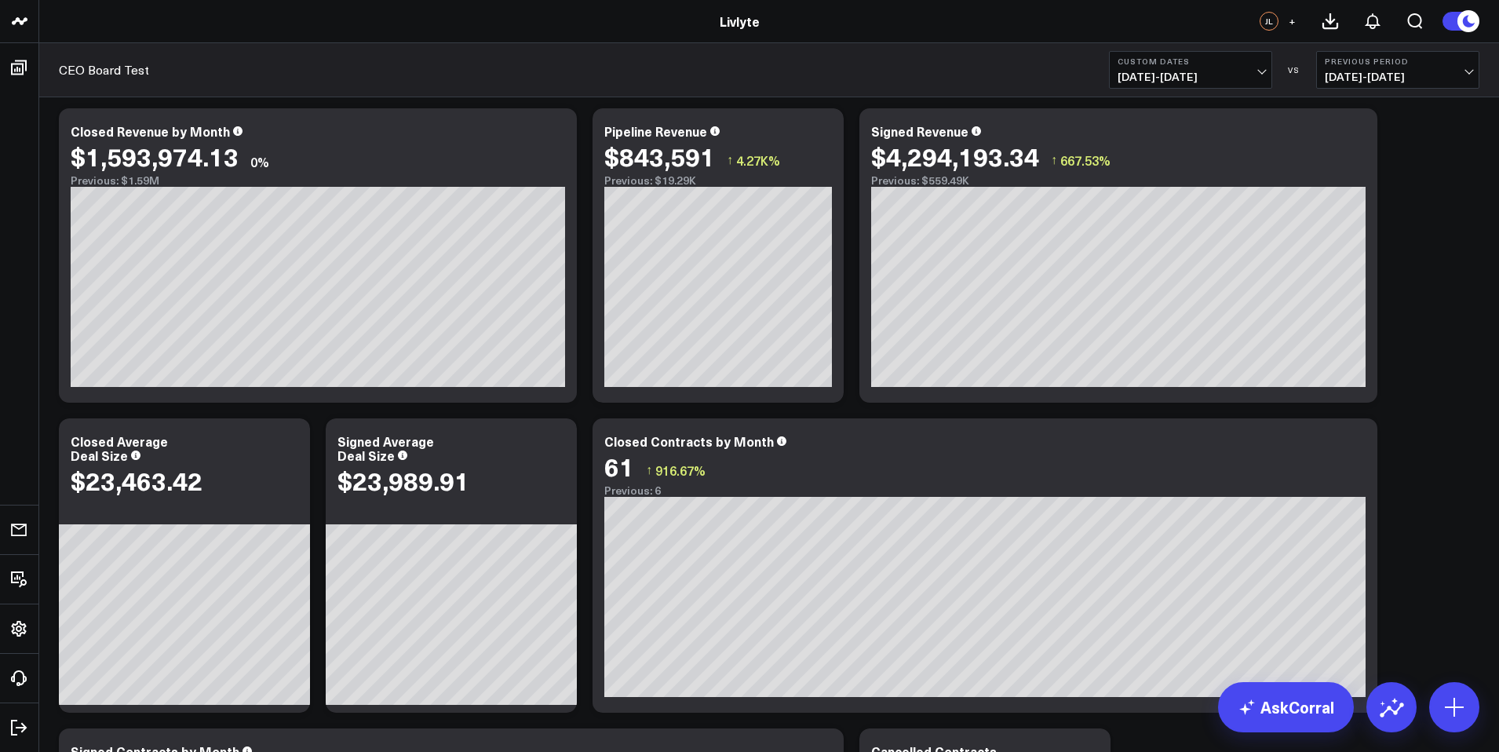
scroll to position [372, 0]
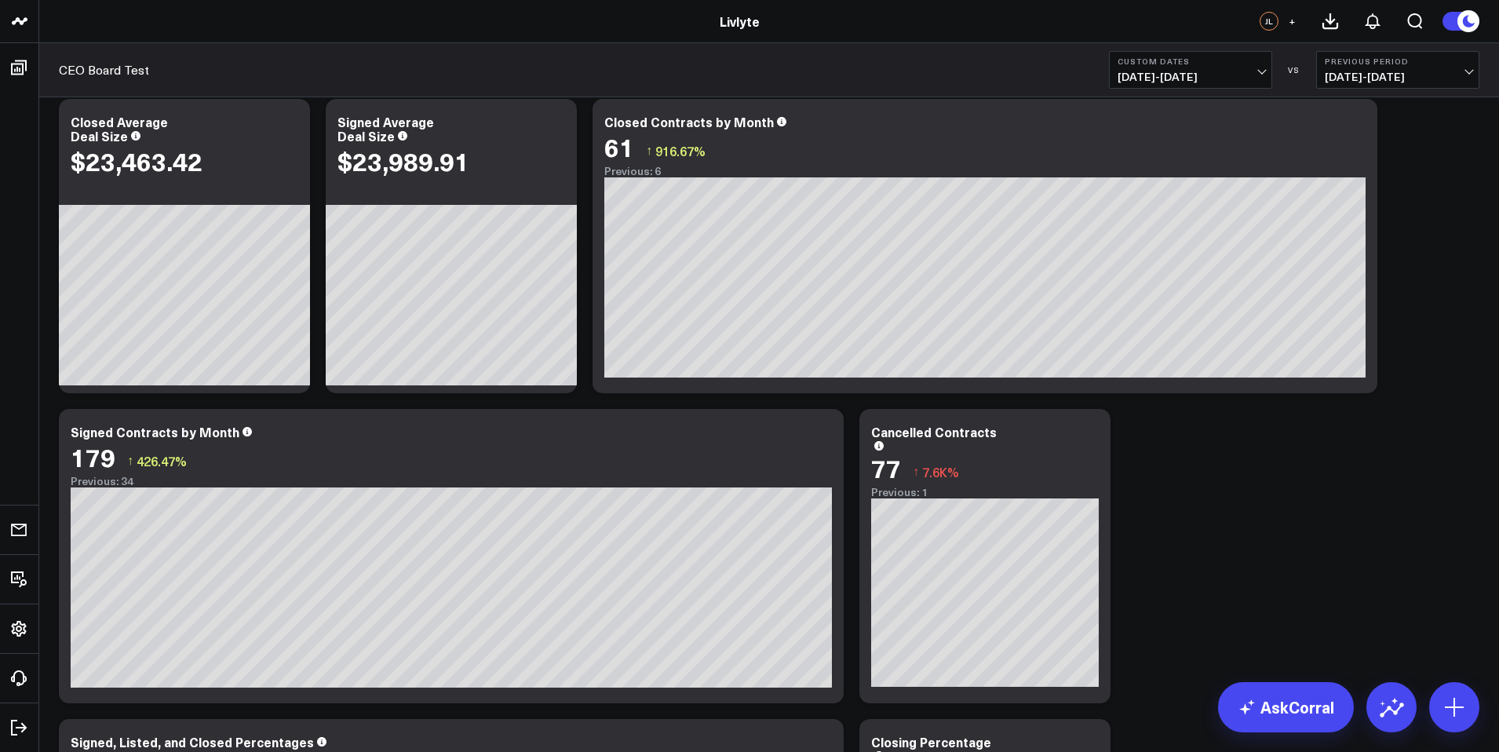
click at [1231, 66] on button "Custom Dates [DATE] - [DATE]" at bounding box center [1190, 70] width 163 height 38
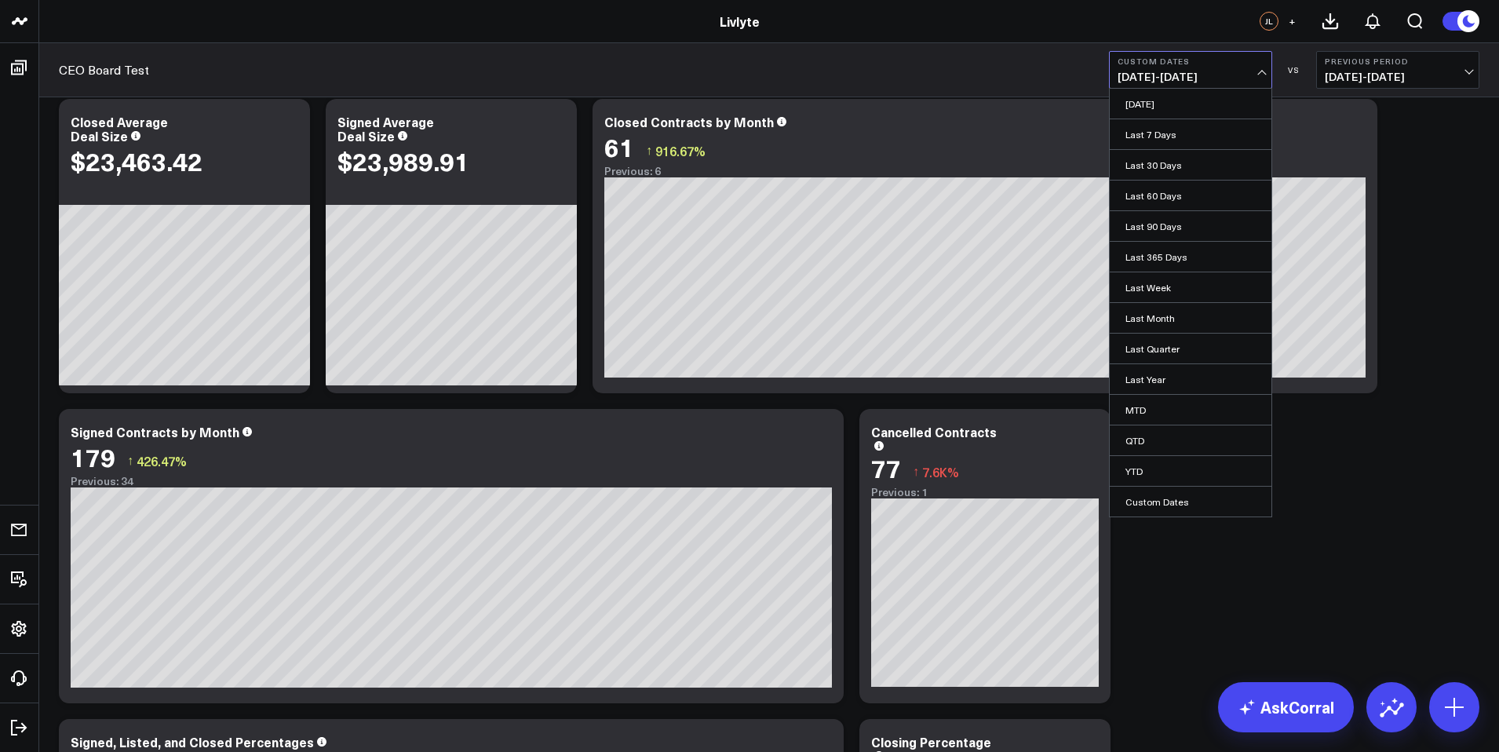
click at [1148, 506] on link "Custom Dates" at bounding box center [1190, 501] width 162 height 30
select select "9"
select select "2025"
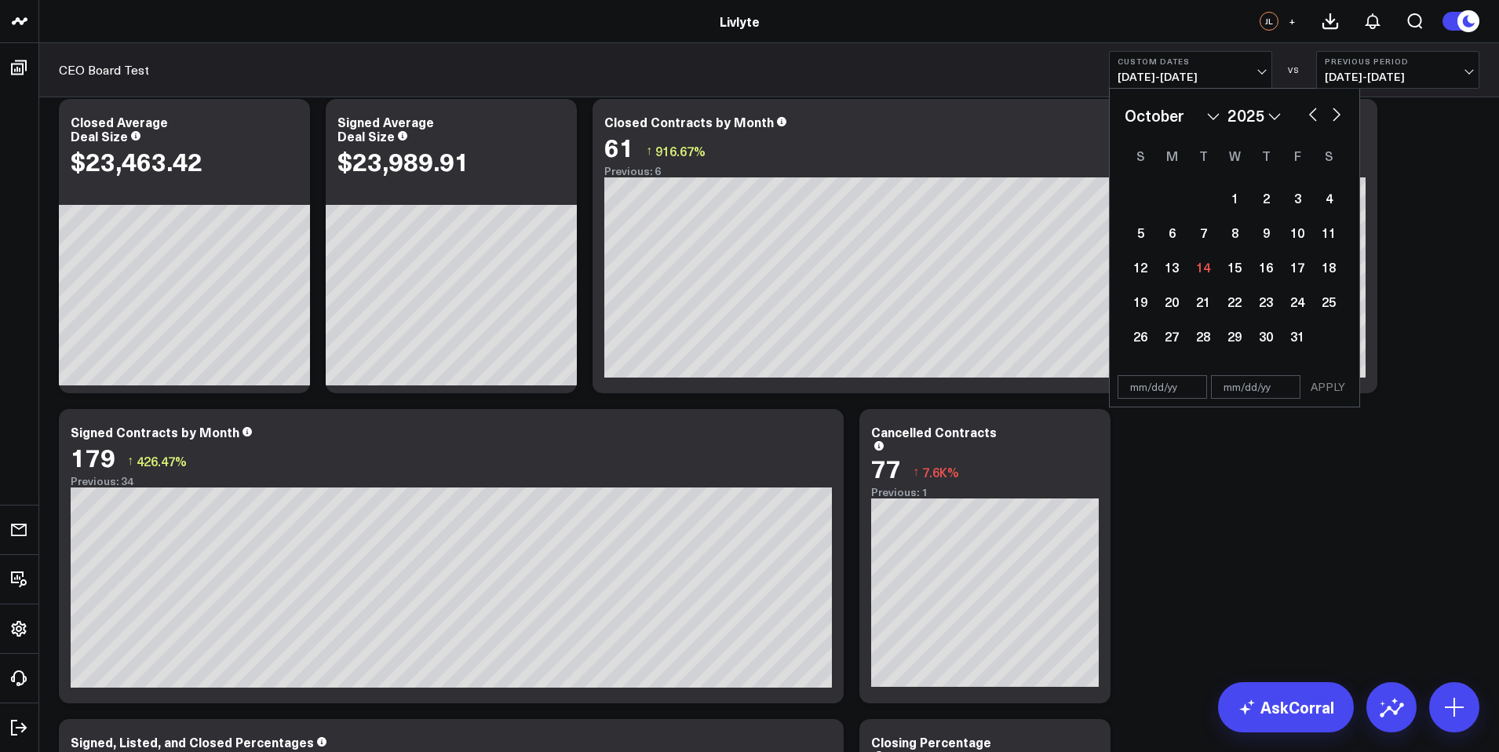
click at [1193, 117] on select "January February March April May June July August September October November De…" at bounding box center [1171, 116] width 95 height 24
select select "2025"
click at [1243, 202] on div "1" at bounding box center [1234, 197] width 31 height 31
type input "[DATE]"
select select "2025"
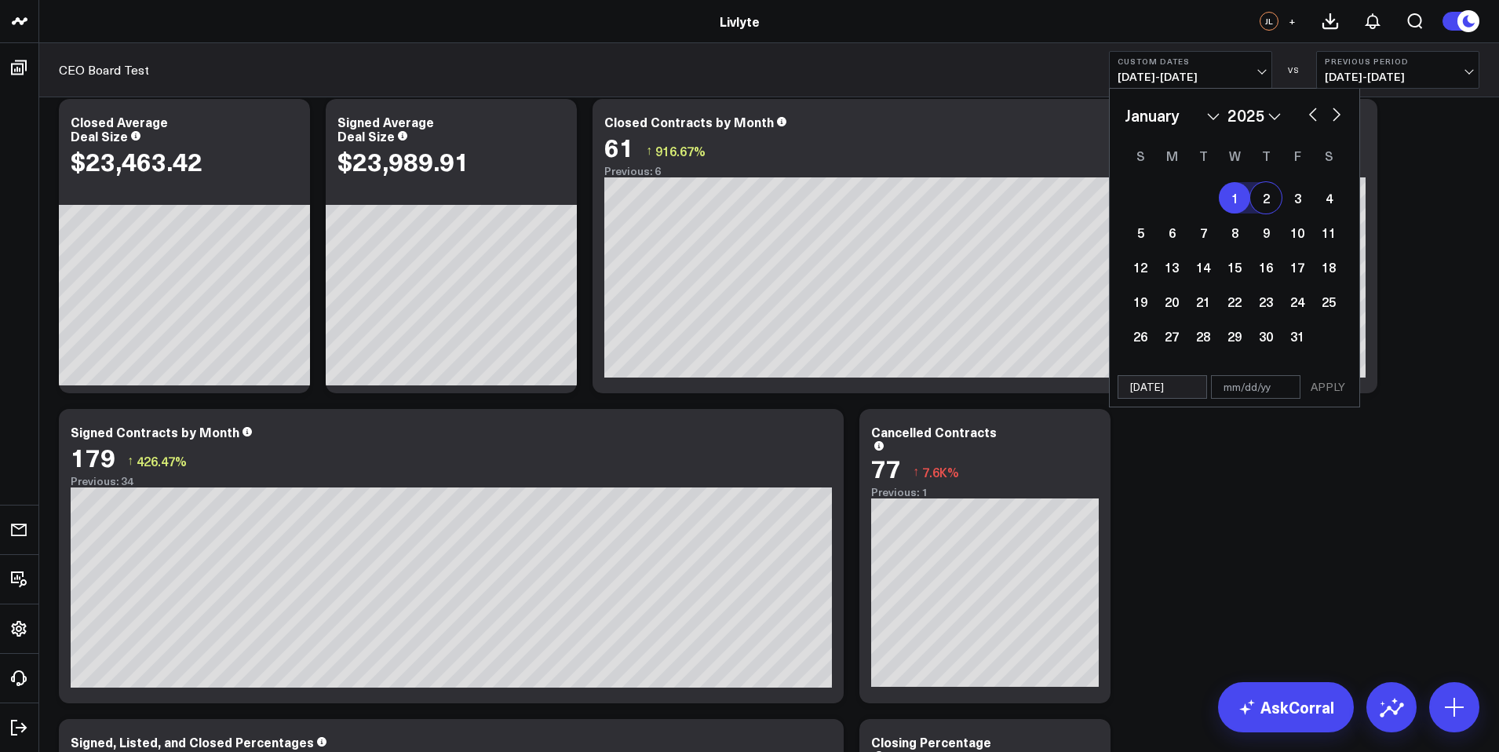
click at [1344, 112] on div "January February March April May June July August September October November [D…" at bounding box center [1234, 228] width 250 height 279
click at [1335, 112] on button "button" at bounding box center [1336, 113] width 16 height 19
select select "2"
select select "2025"
click at [1335, 112] on button "button" at bounding box center [1336, 113] width 16 height 19
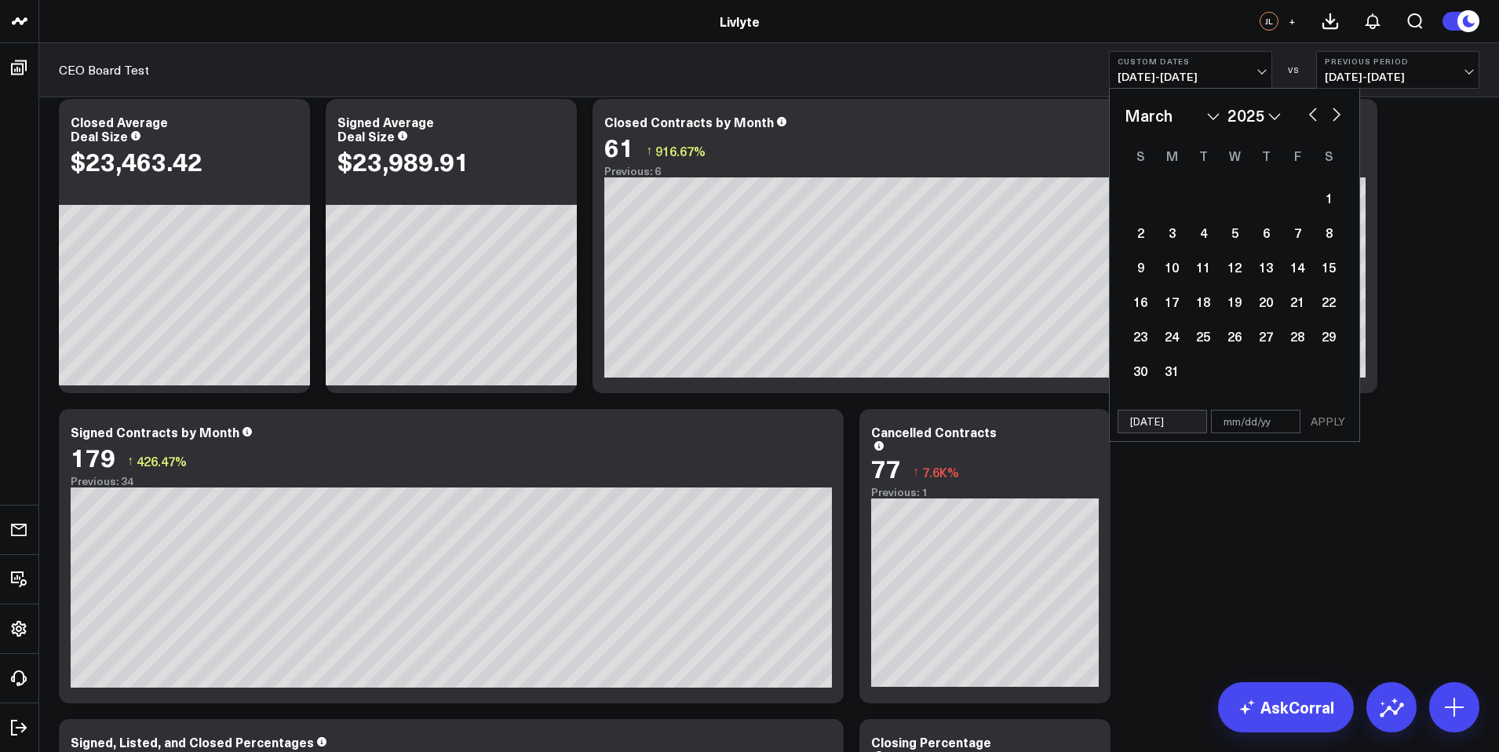
select select "3"
select select "2025"
click at [1335, 112] on button "button" at bounding box center [1336, 113] width 16 height 19
select select "4"
select select "2025"
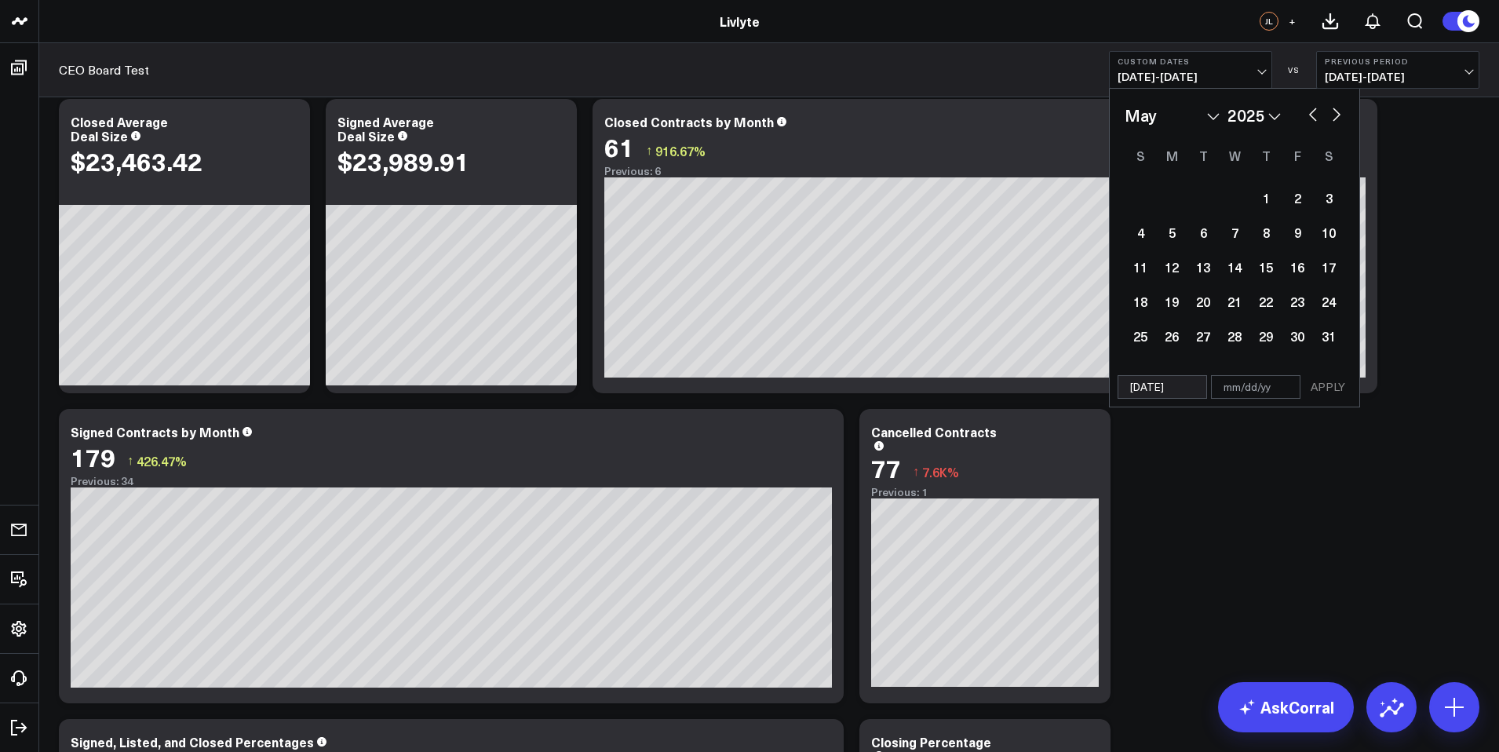
click at [1335, 113] on button "button" at bounding box center [1336, 113] width 16 height 19
select select "5"
select select "2025"
click at [1313, 117] on button "button" at bounding box center [1313, 113] width 16 height 19
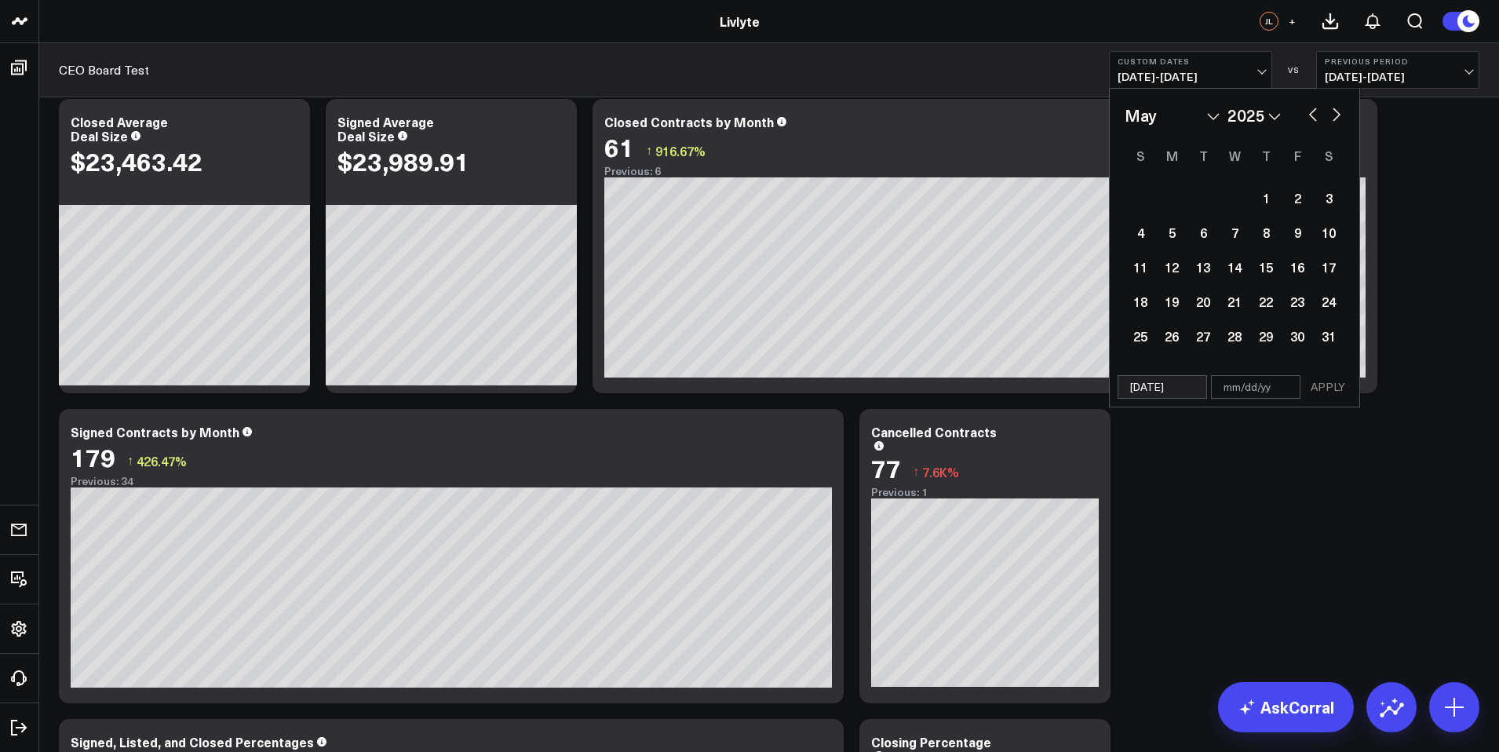
select select "3"
select select "2025"
click at [1313, 117] on button "button" at bounding box center [1313, 113] width 16 height 19
select select "2"
select select "2025"
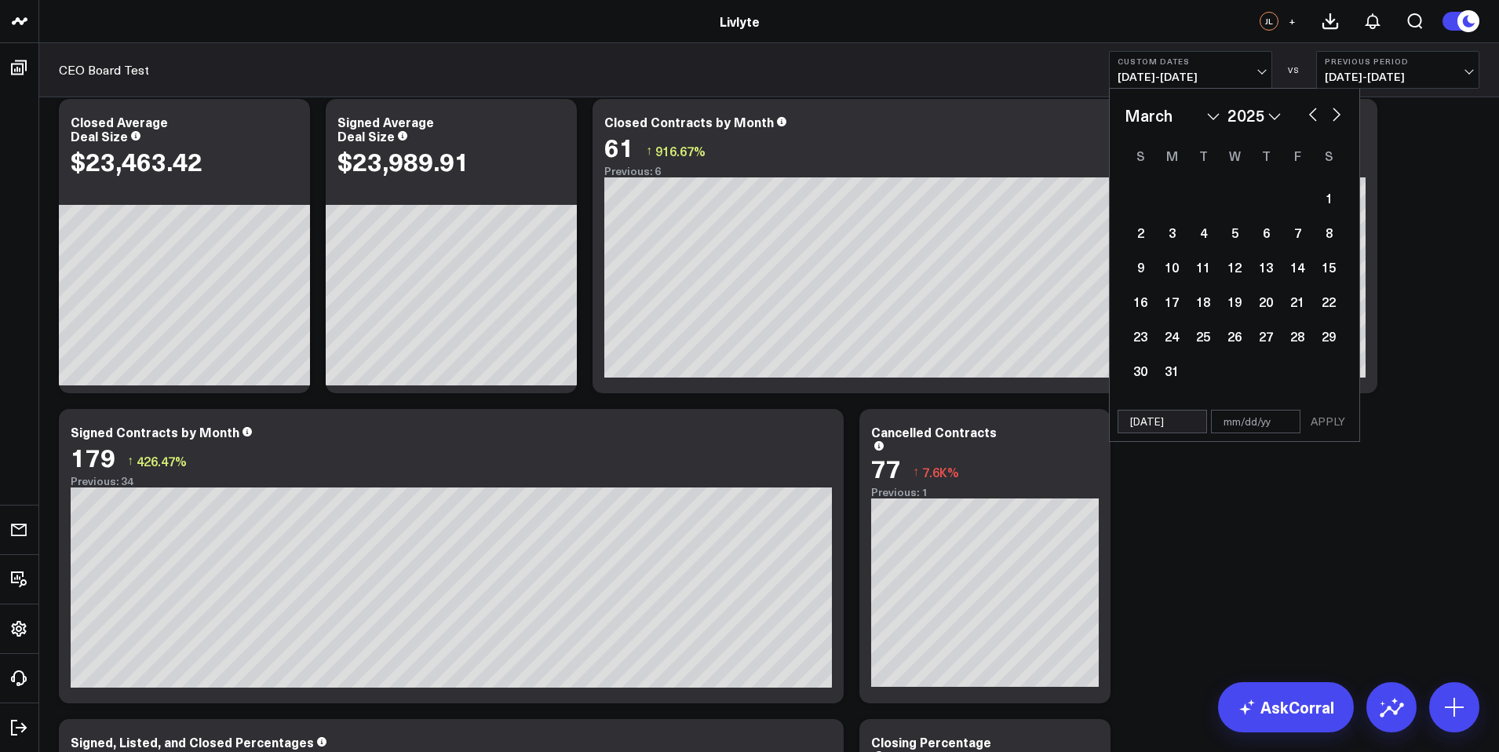
click at [1310, 118] on button "button" at bounding box center [1313, 113] width 16 height 19
select select "1"
select select "2025"
click at [1310, 118] on button "button" at bounding box center [1313, 113] width 16 height 19
select select "11"
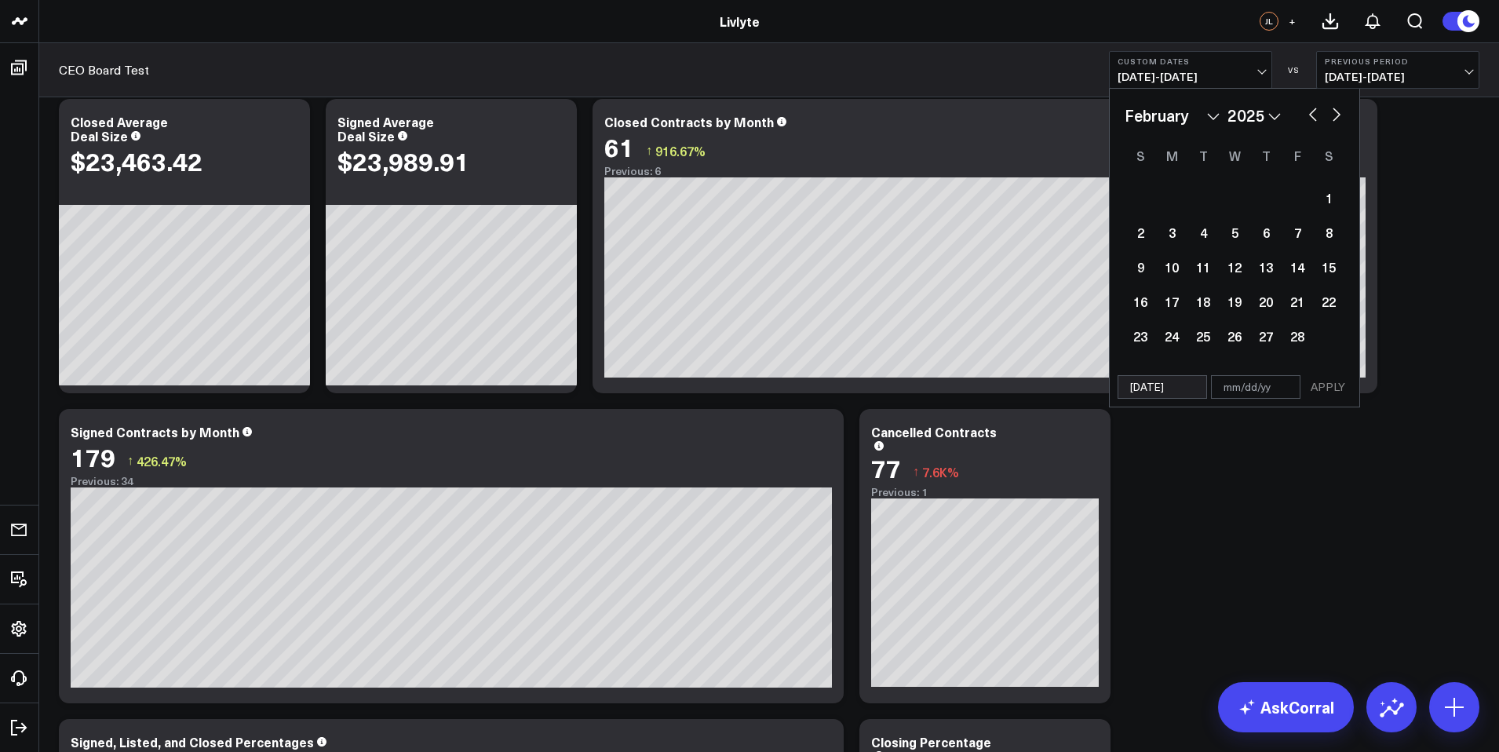
select select "2024"
click at [1332, 118] on button "button" at bounding box center [1336, 113] width 16 height 19
select select "1"
select select "2025"
click at [1335, 116] on button "button" at bounding box center [1336, 113] width 16 height 19
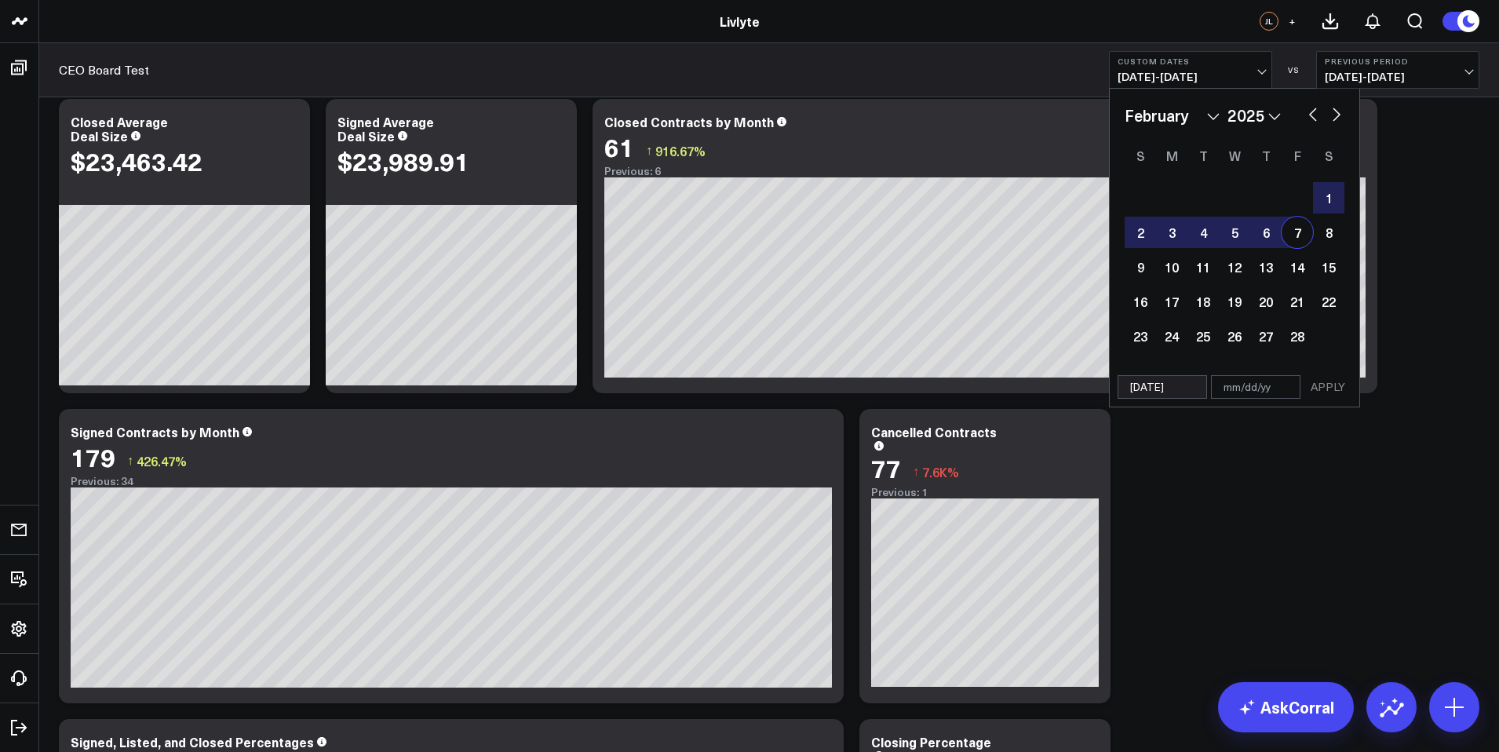
select select "2"
select select "2025"
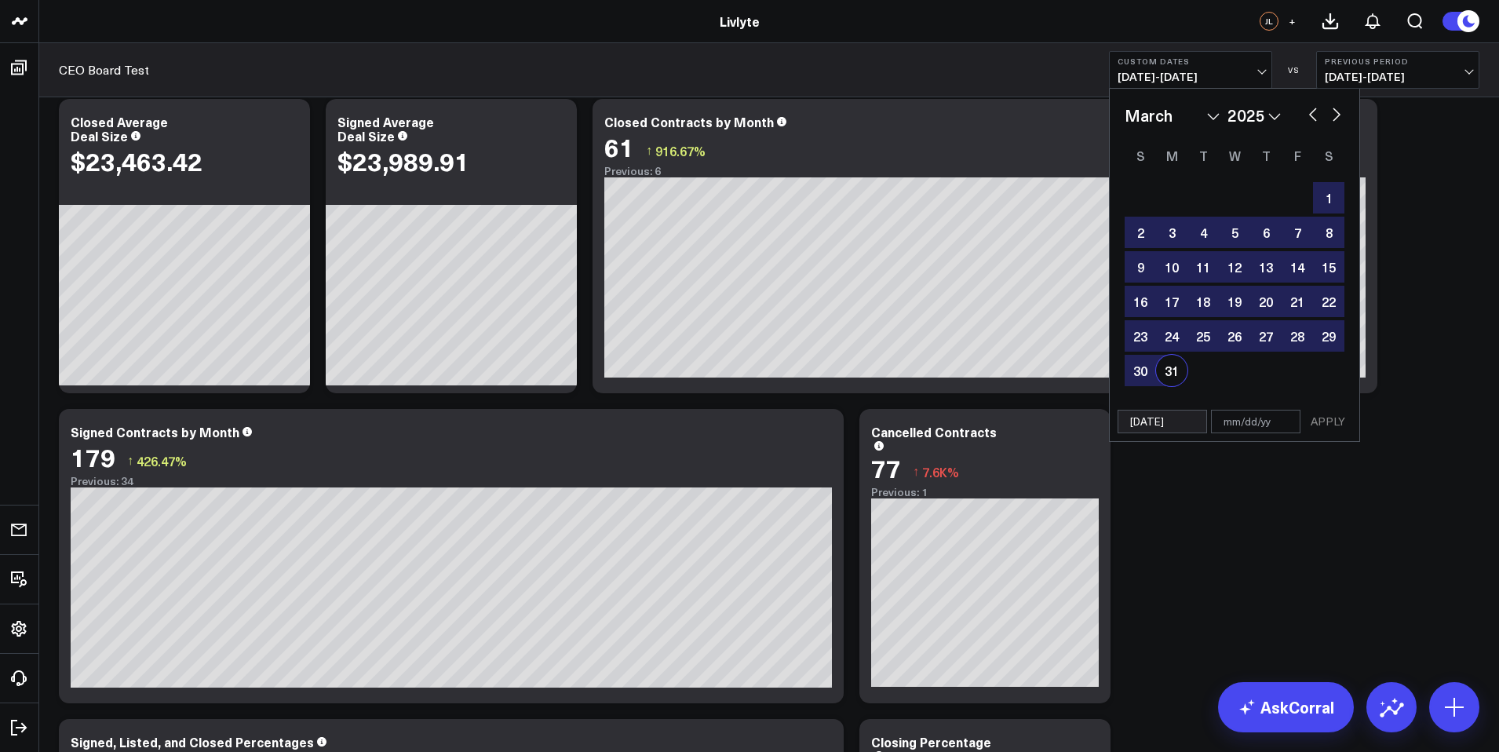
click at [1162, 370] on div "31" at bounding box center [1171, 370] width 31 height 31
type input "[DATE]"
select select "2"
select select "2025"
click at [1329, 421] on button "APPLY" at bounding box center [1327, 422] width 47 height 24
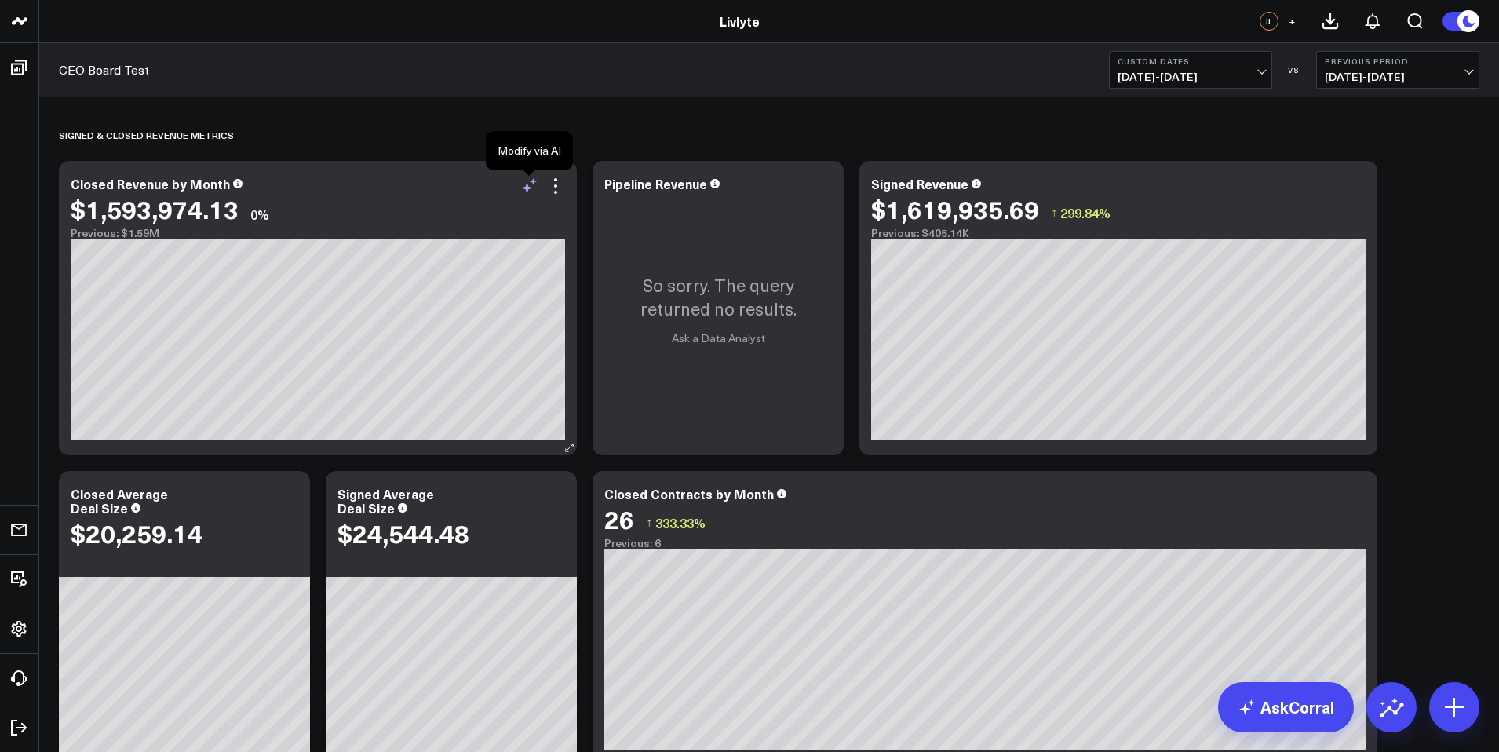
click at [530, 181] on icon at bounding box center [528, 186] width 19 height 19
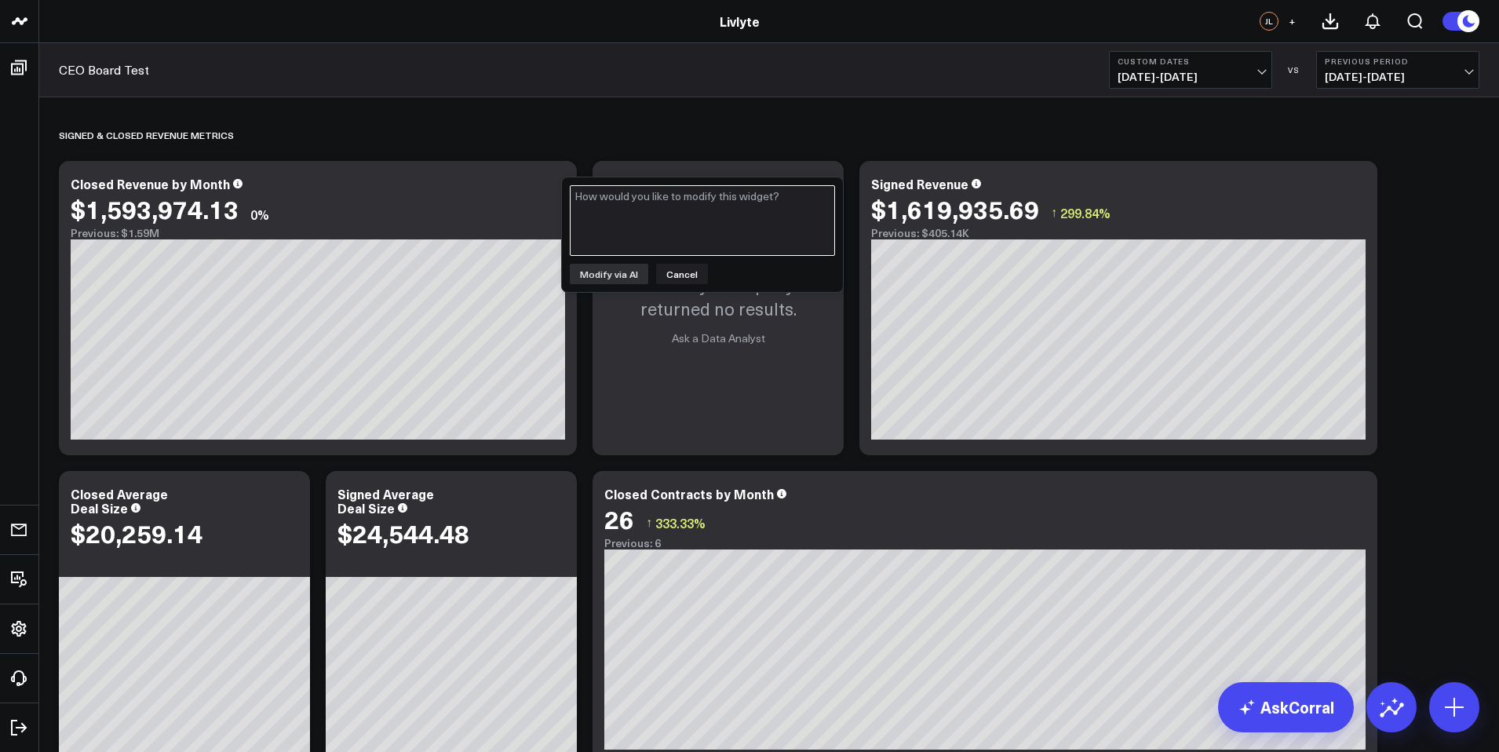
click at [636, 189] on textarea at bounding box center [702, 220] width 265 height 71
click at [680, 279] on button "Cancel" at bounding box center [682, 274] width 52 height 20
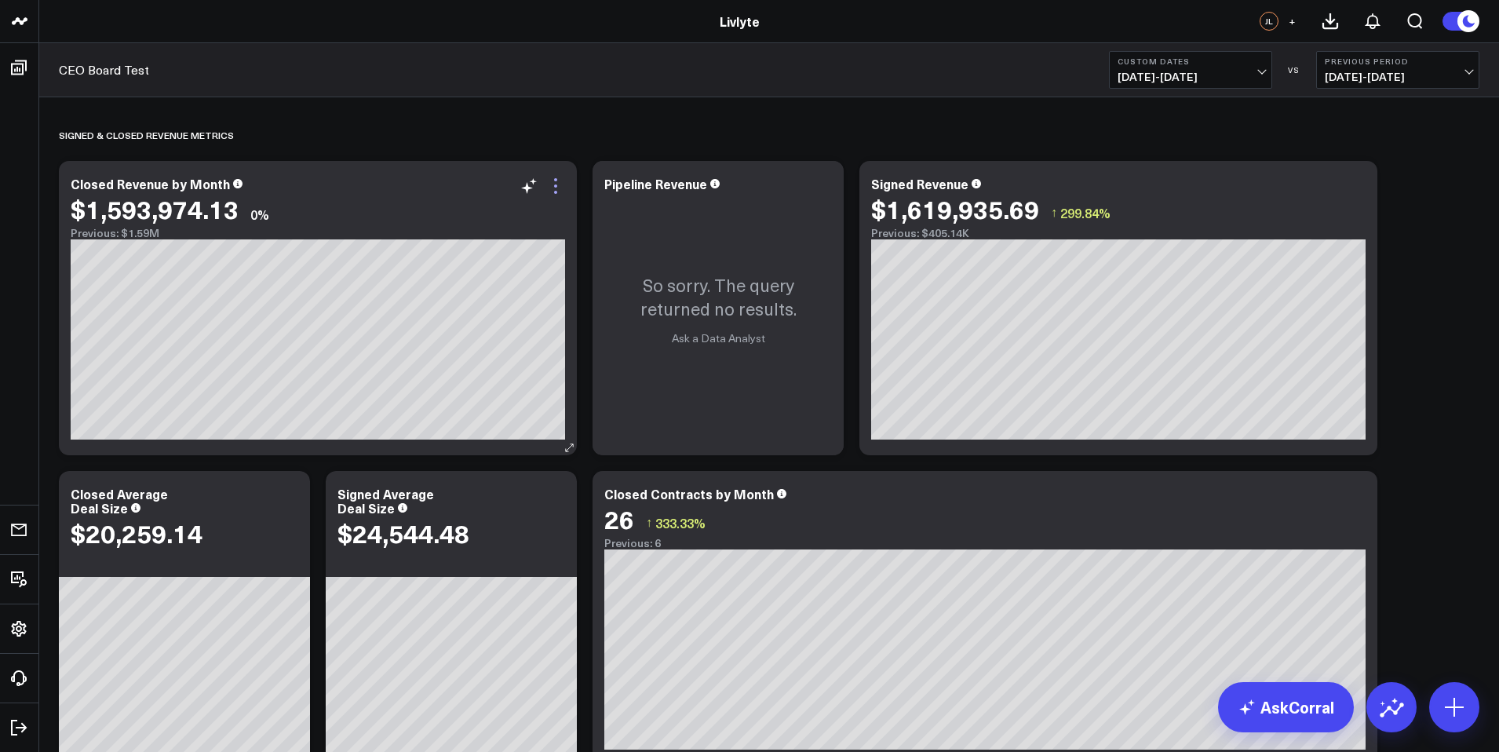
click at [552, 182] on icon at bounding box center [555, 186] width 19 height 19
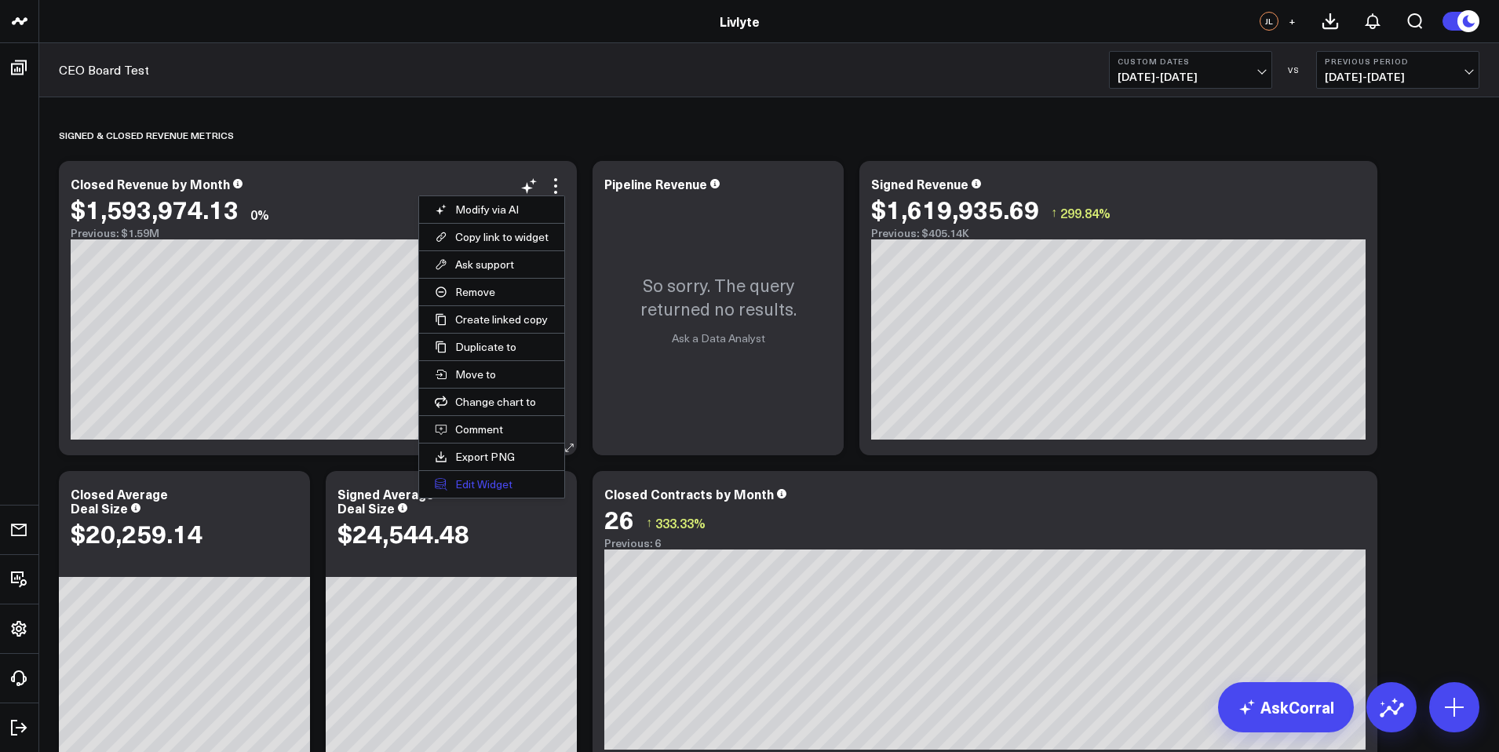
click at [531, 483] on button "Edit Widget" at bounding box center [491, 484] width 145 height 27
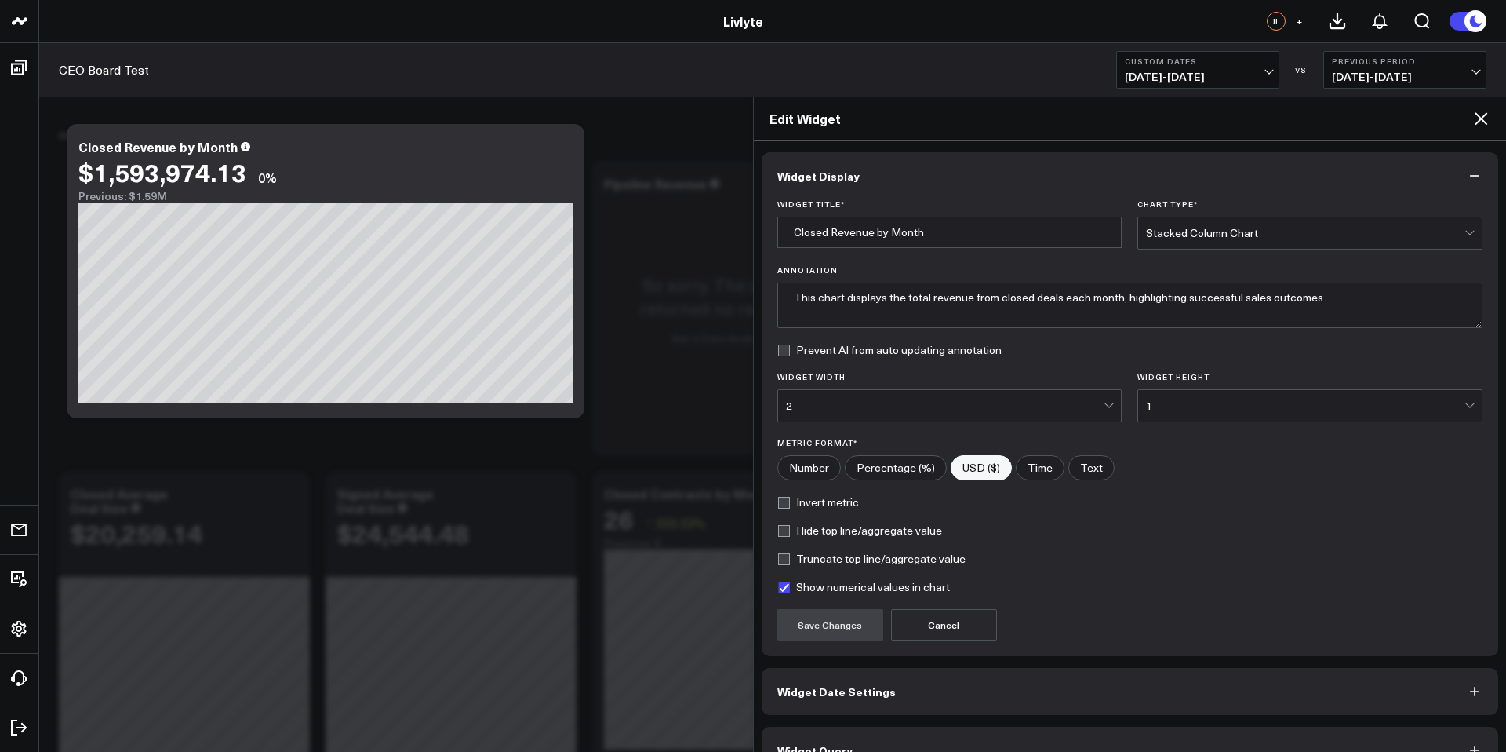
click at [805, 585] on label "Show numerical values in chart" at bounding box center [864, 587] width 173 height 13
click at [790, 585] on input "Show numerical values in chart" at bounding box center [784, 587] width 13 height 13
checkbox input "false"
click at [807, 563] on label "Truncate top line/aggregate value" at bounding box center [872, 558] width 188 height 13
click at [790, 563] on input "Truncate top line/aggregate value" at bounding box center [784, 558] width 13 height 13
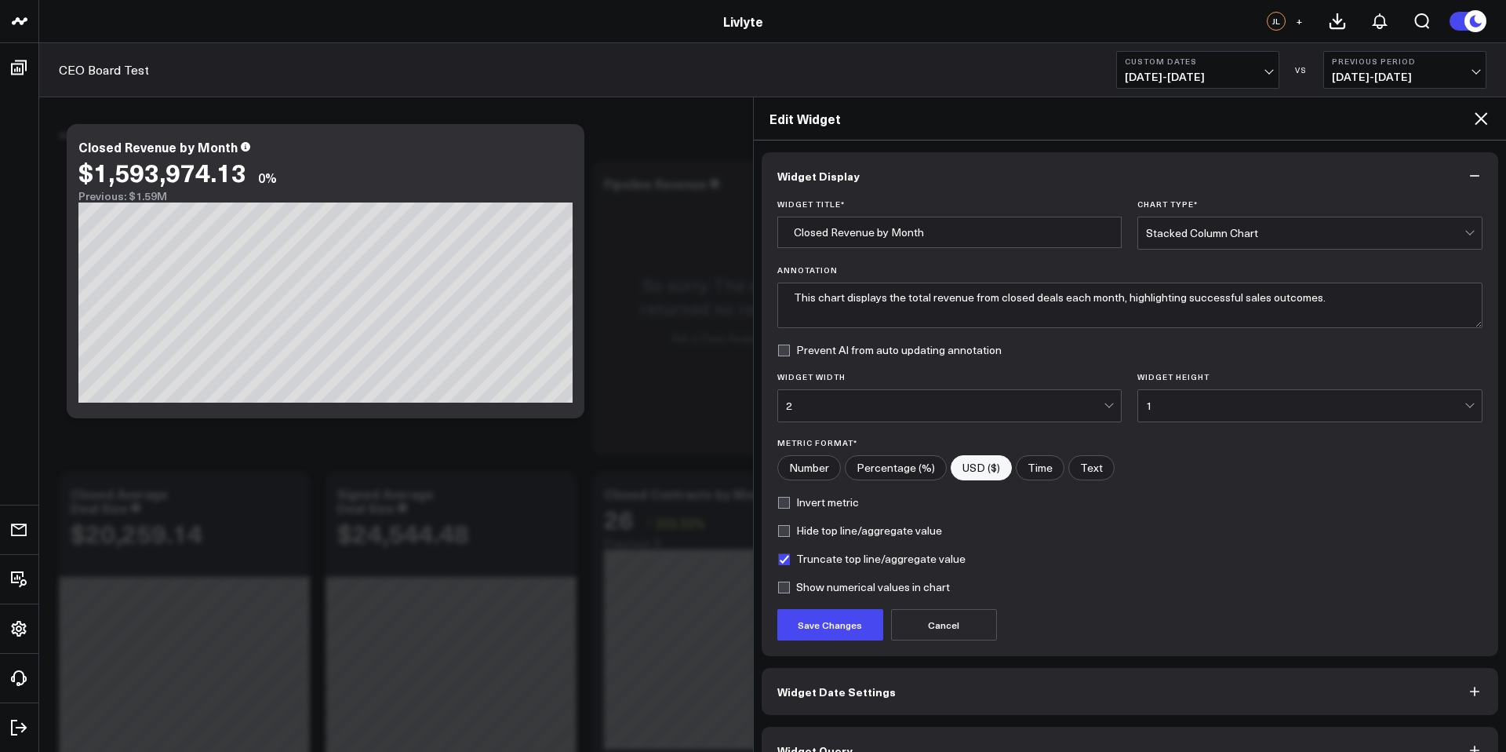
checkbox input "true"
click at [810, 588] on label "Show numerical values in chart" at bounding box center [864, 587] width 173 height 13
click at [790, 588] on input "Show numerical values in chart" at bounding box center [784, 587] width 13 height 13
checkbox input "true"
click at [811, 609] on button "Save Changes" at bounding box center [831, 624] width 106 height 31
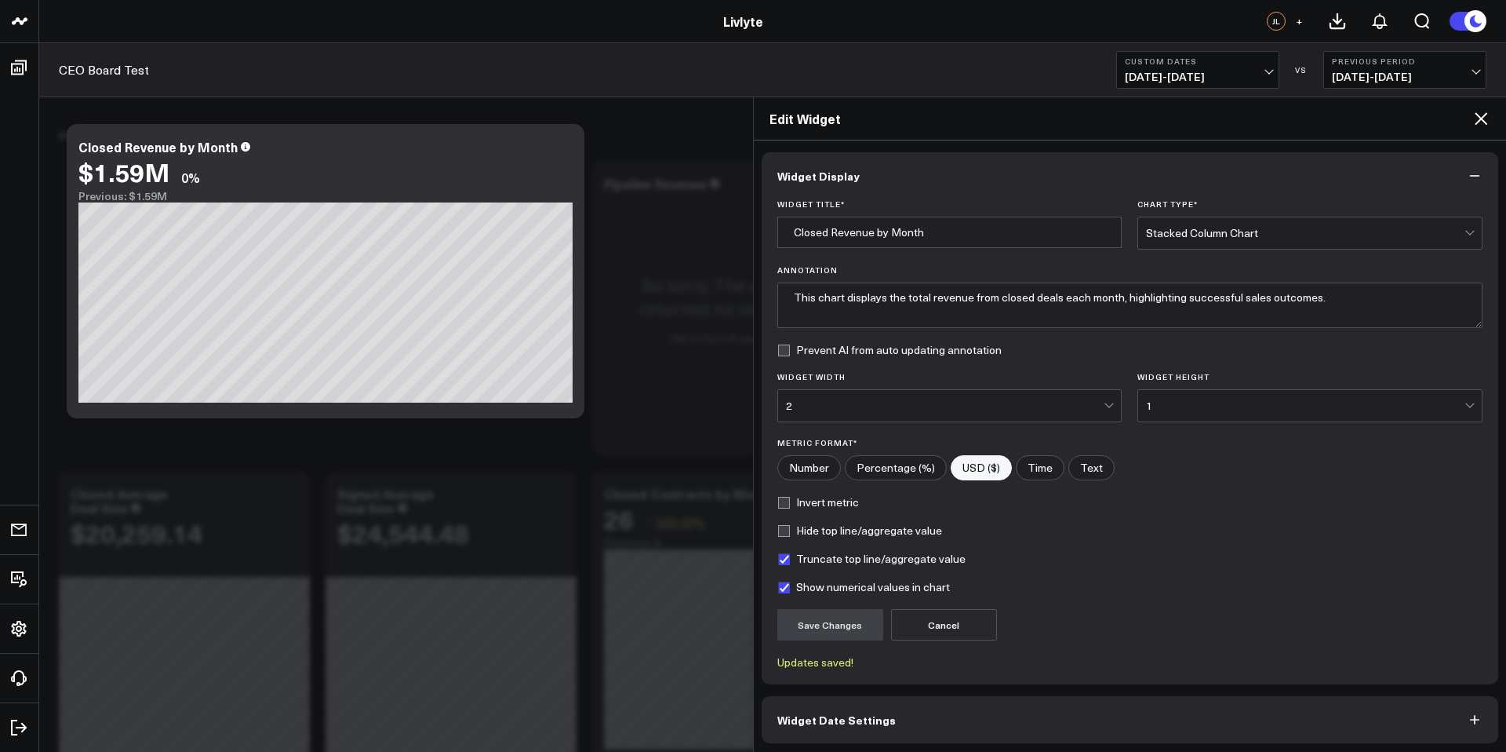
click at [816, 563] on label "Truncate top line/aggregate value" at bounding box center [872, 558] width 188 height 13
click at [790, 563] on input "Truncate top line/aggregate value" at bounding box center [784, 558] width 13 height 13
checkbox input "false"
click at [815, 623] on button "Save Changes" at bounding box center [831, 624] width 106 height 31
click at [814, 526] on label "Hide top line/aggregate value" at bounding box center [860, 530] width 165 height 13
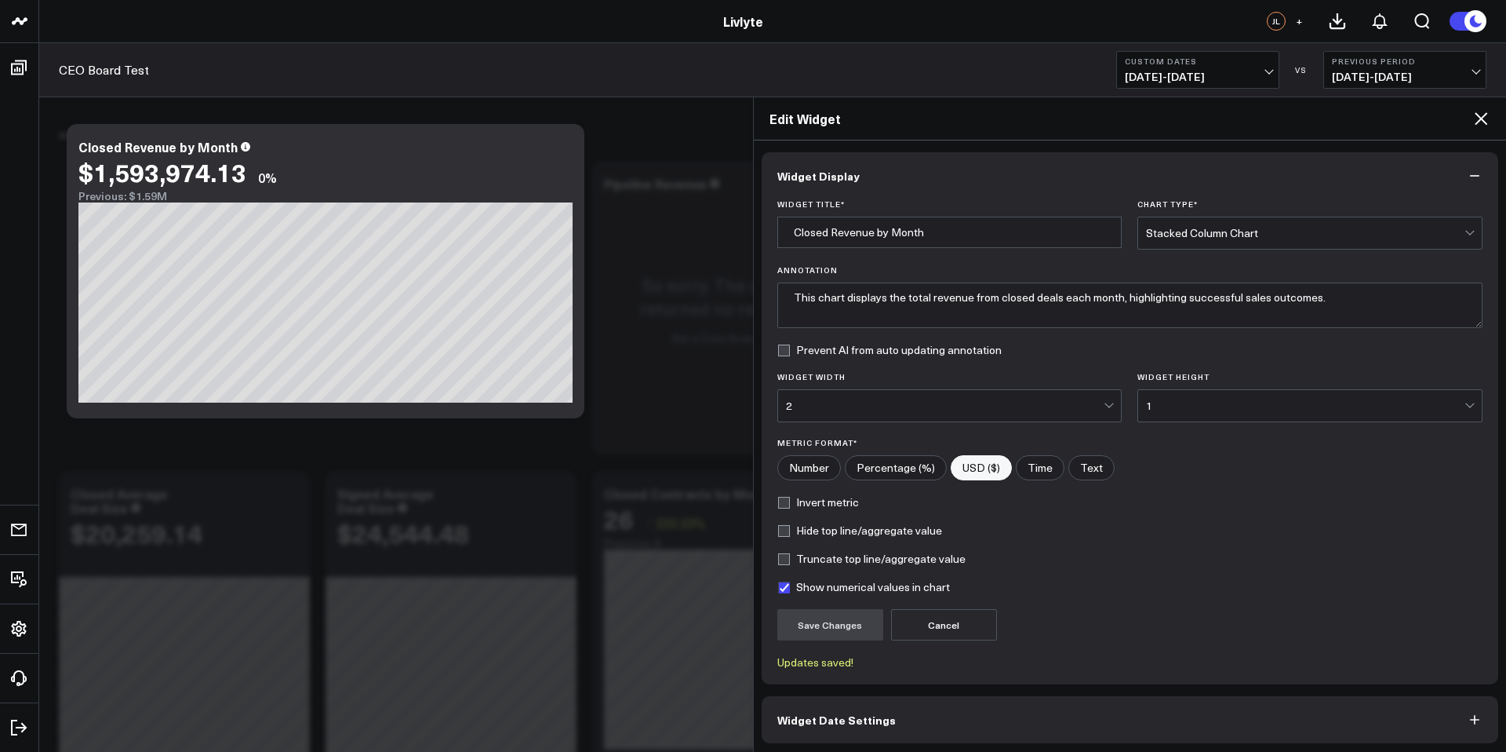
click at [790, 526] on input "Hide top line/aggregate value" at bounding box center [784, 530] width 13 height 13
click at [819, 622] on button "Save Changes" at bounding box center [831, 624] width 106 height 31
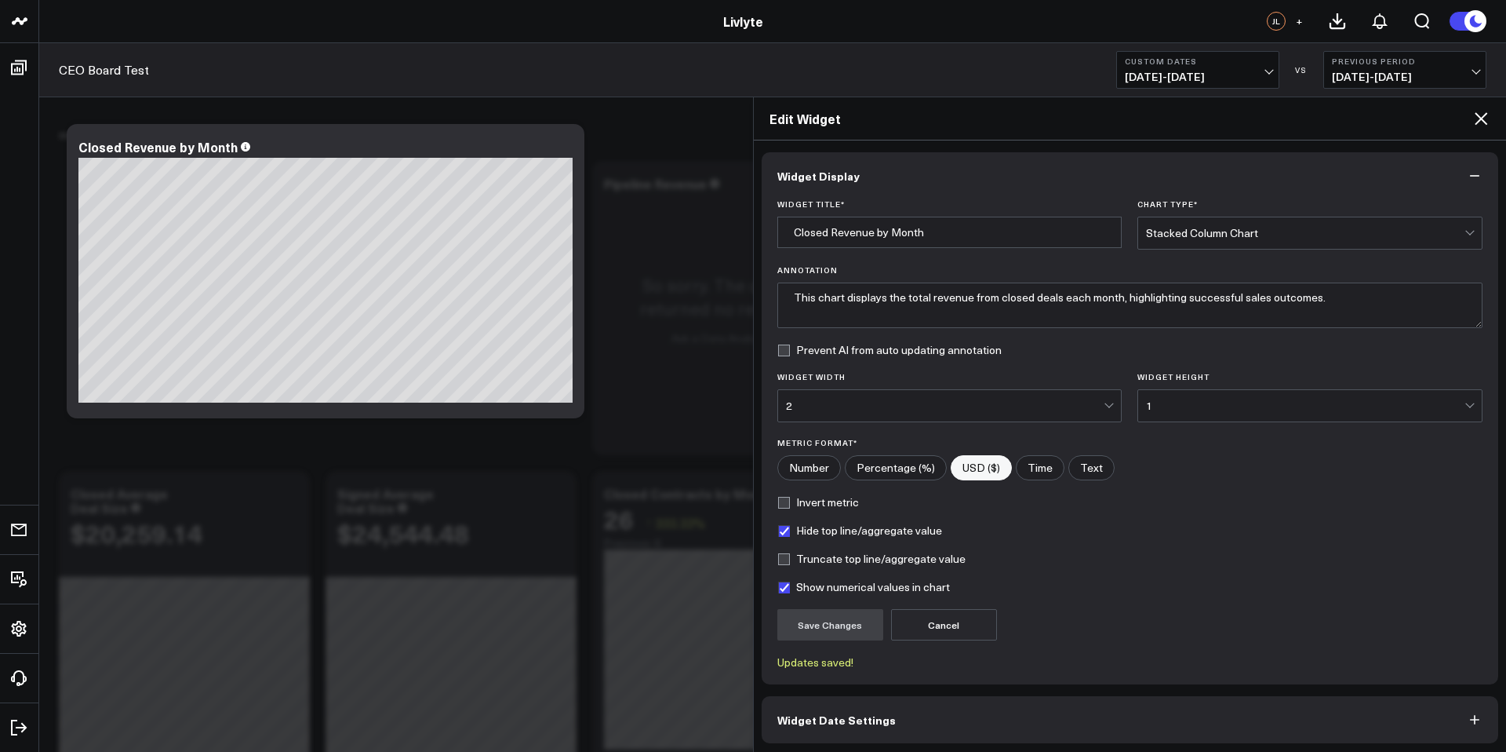
click at [803, 528] on label "Hide top line/aggregate value" at bounding box center [860, 530] width 165 height 13
click at [790, 528] on input "Hide top line/aggregate value" at bounding box center [784, 530] width 13 height 13
checkbox input "false"
click at [810, 563] on label "Truncate top line/aggregate value" at bounding box center [872, 558] width 188 height 13
click at [790, 563] on input "Truncate top line/aggregate value" at bounding box center [784, 558] width 13 height 13
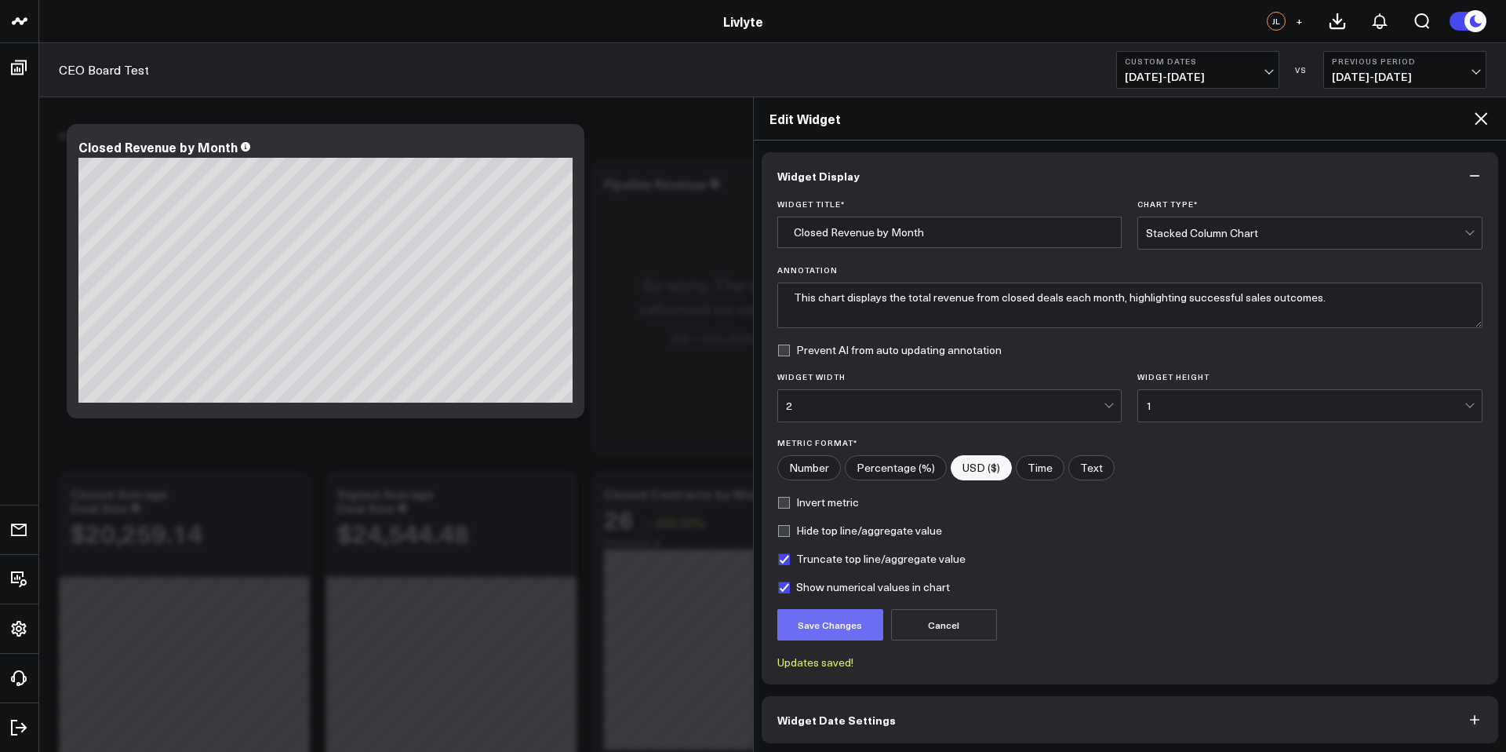
click at [821, 611] on button "Save Changes" at bounding box center [831, 624] width 106 height 31
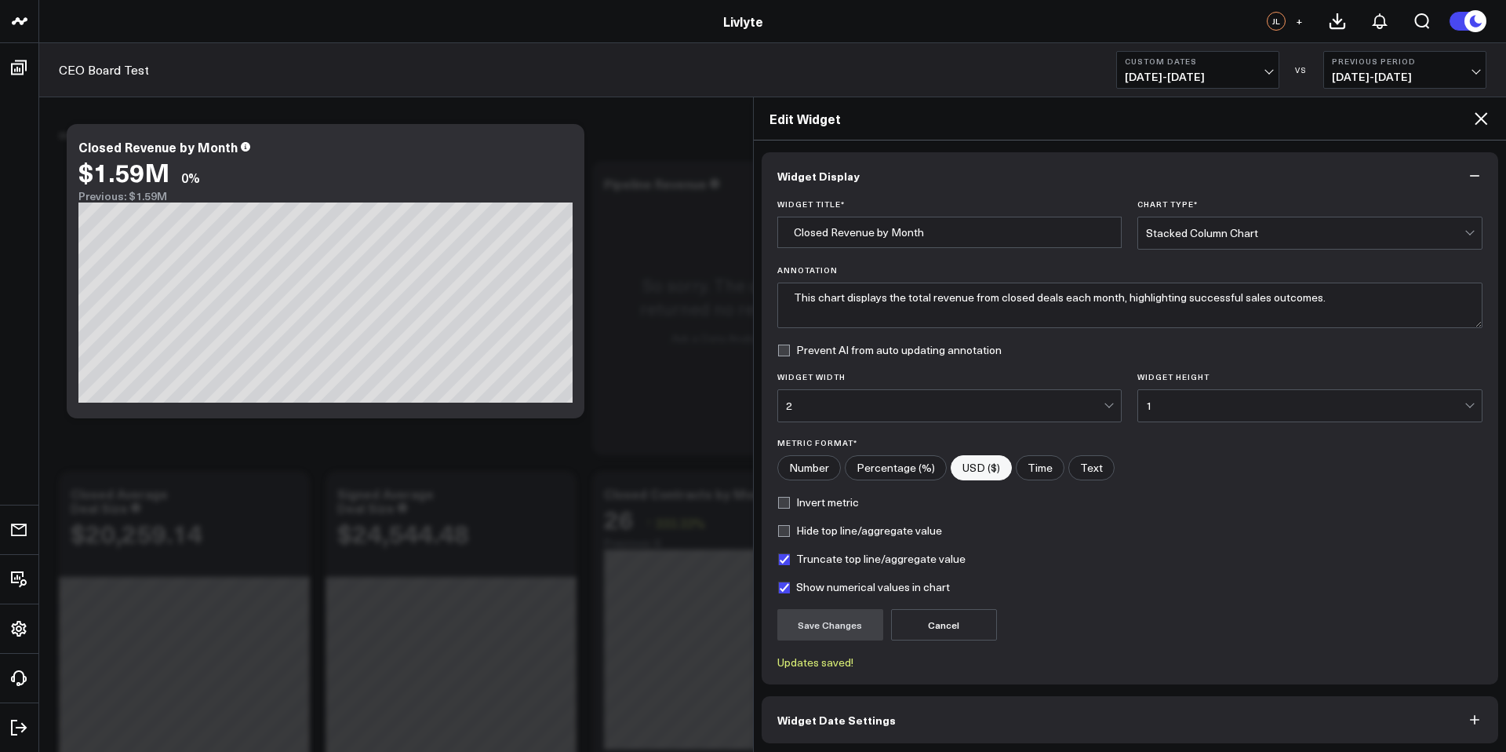
click at [865, 558] on label "Truncate top line/aggregate value" at bounding box center [872, 558] width 188 height 13
click at [790, 558] on input "Truncate top line/aggregate value" at bounding box center [784, 558] width 13 height 13
checkbox input "false"
click at [867, 631] on button "Save Changes" at bounding box center [831, 624] width 106 height 31
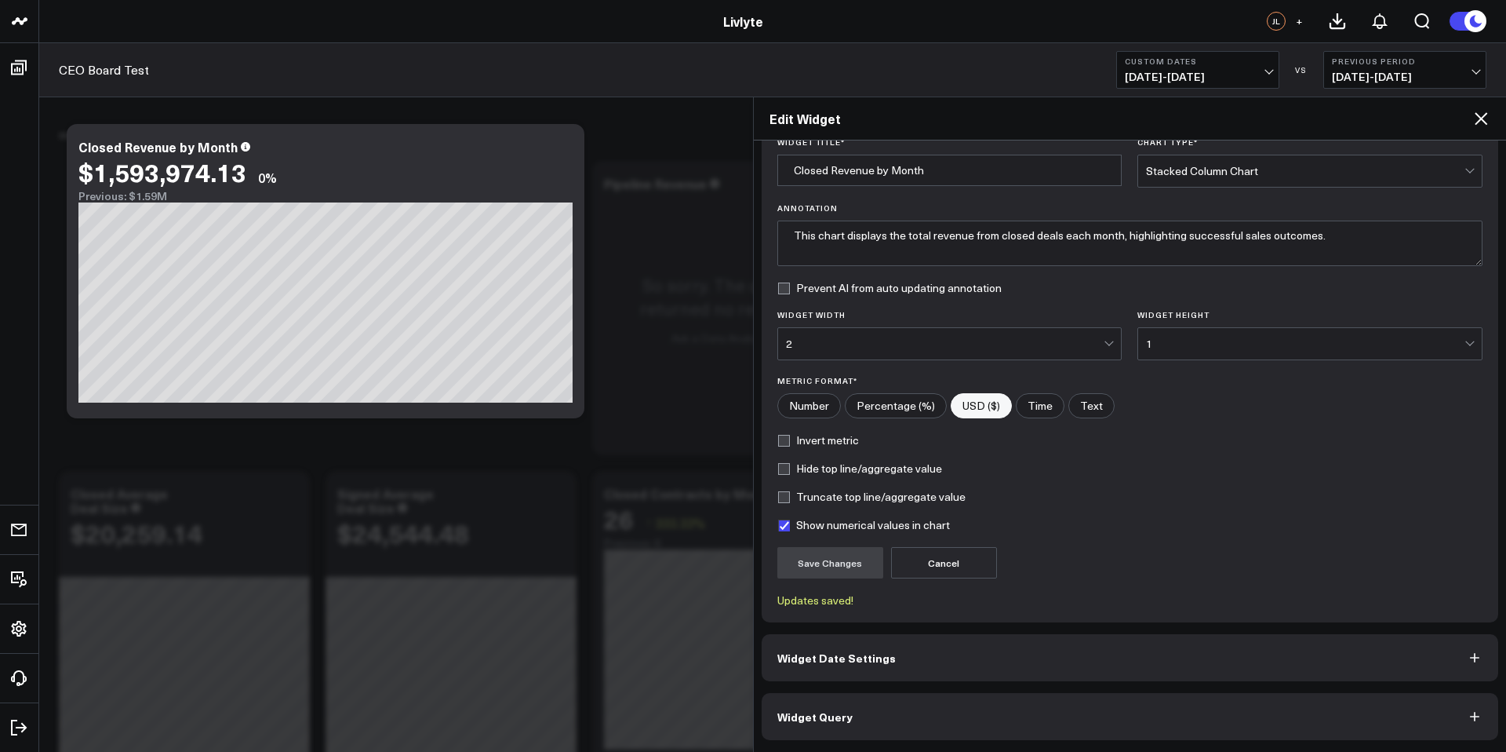
click at [1028, 725] on button "Widget Query" at bounding box center [1131, 716] width 738 height 47
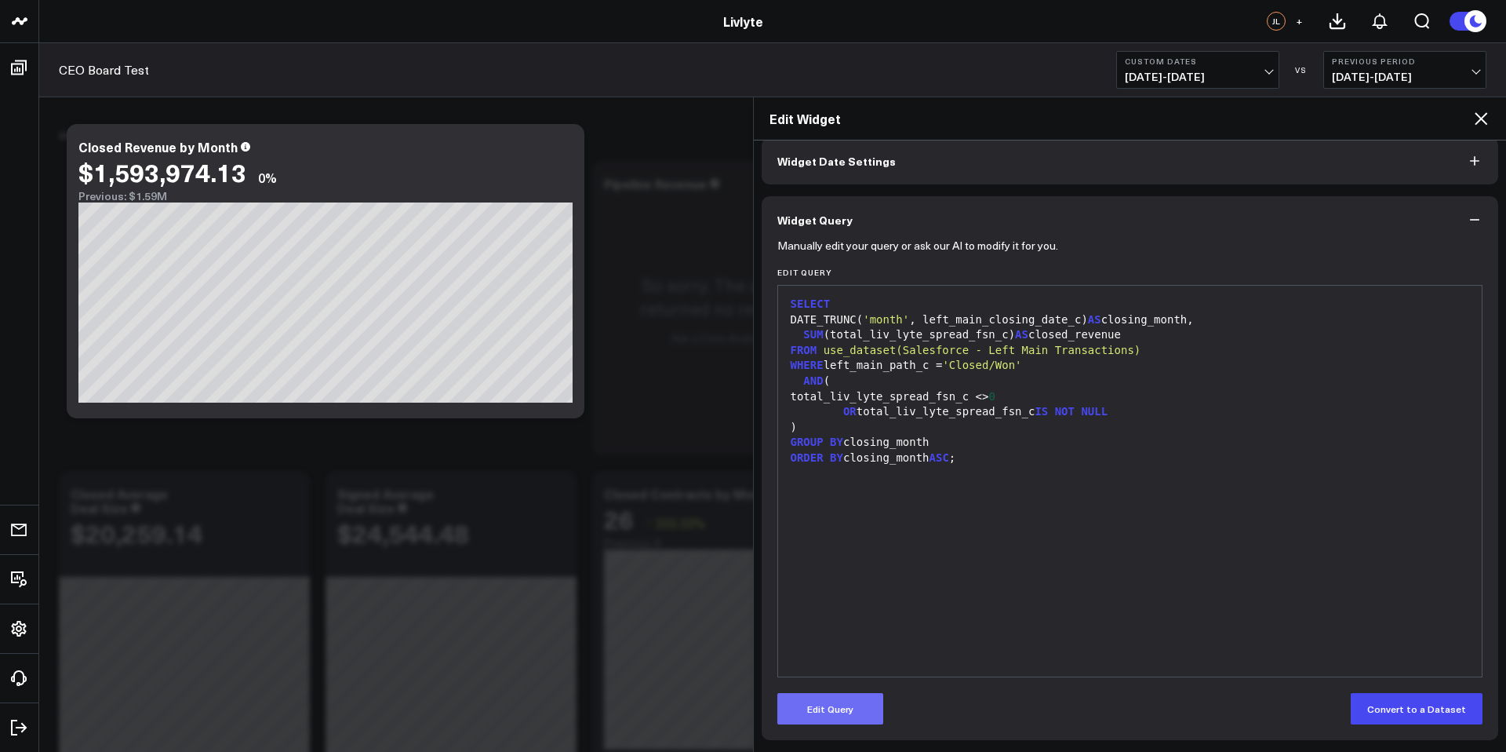
click at [818, 709] on button "Edit Query" at bounding box center [831, 708] width 106 height 31
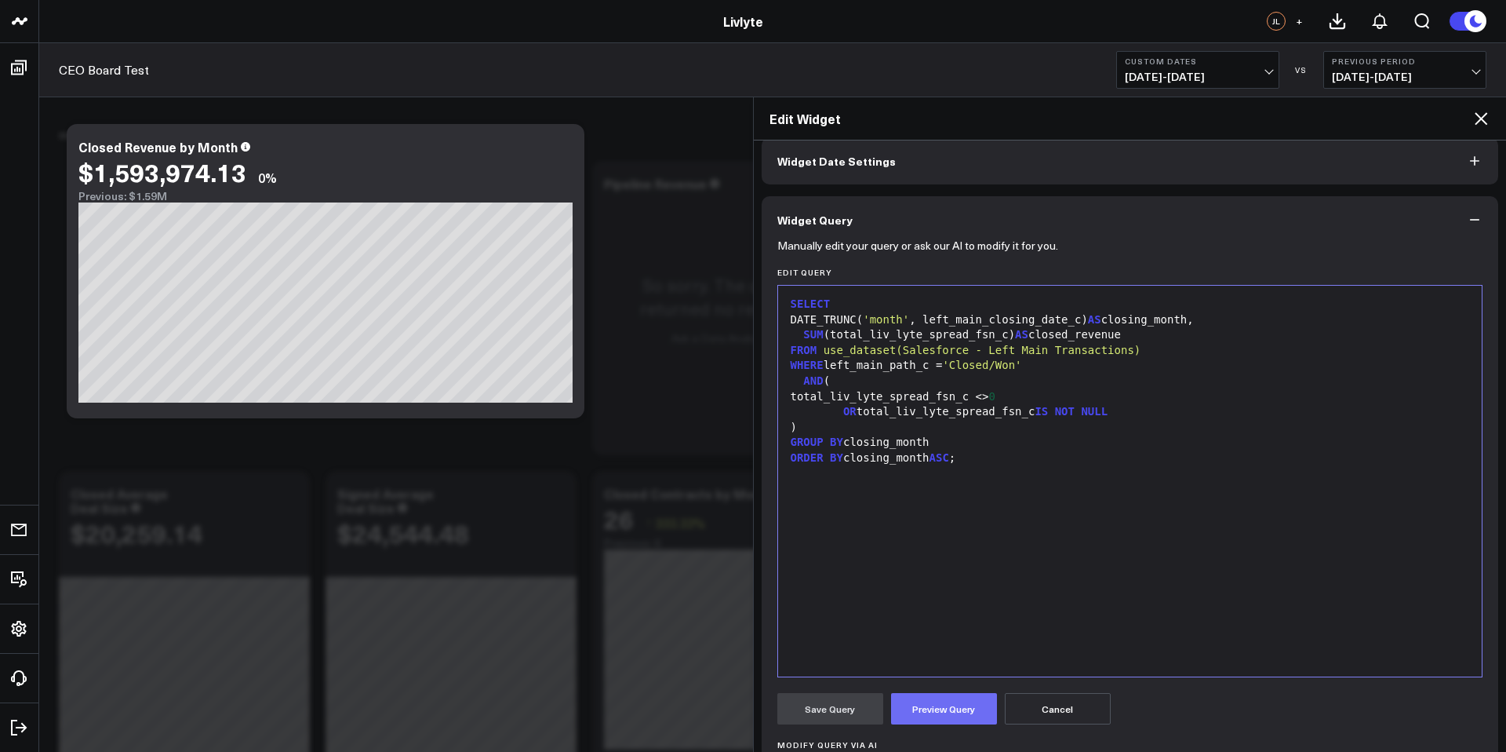
scroll to position [141, 0]
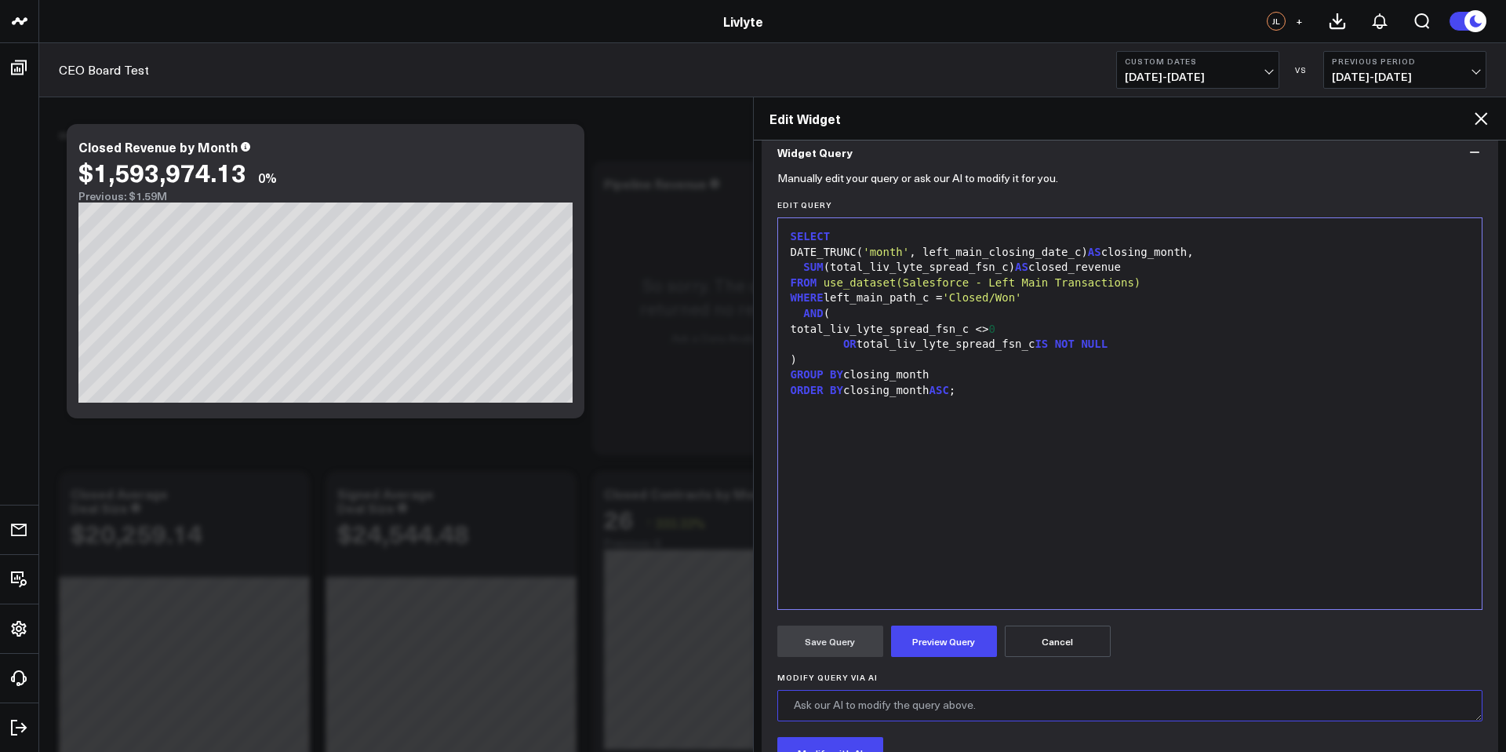
click at [844, 701] on textarea "Modify Query via AI" at bounding box center [1131, 705] width 706 height 31
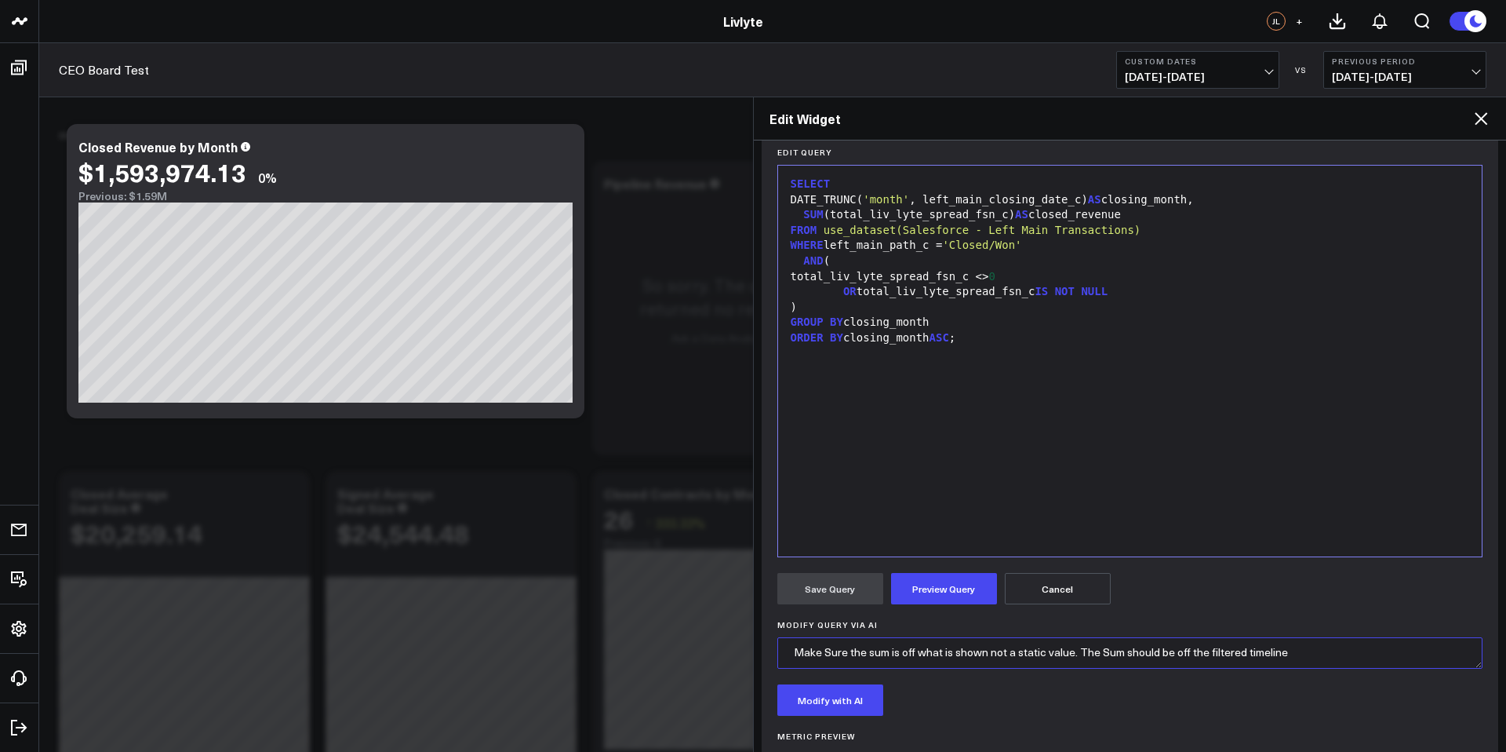
scroll to position [0, 0]
type textarea "Make Sure the sum is off what is shown not a static value. The Sum should be of…"
click at [850, 698] on button "Modify with AI" at bounding box center [831, 699] width 106 height 31
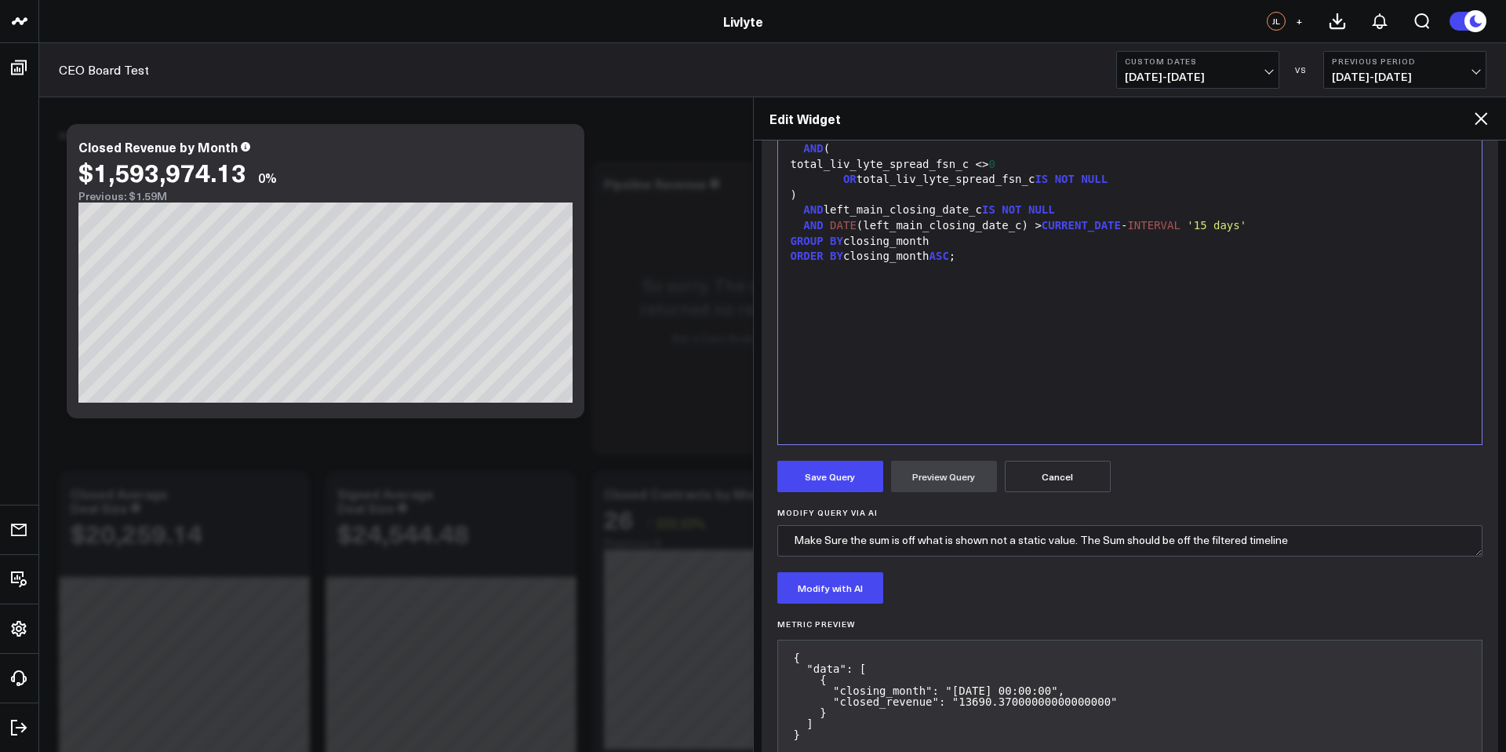
scroll to position [326, 0]
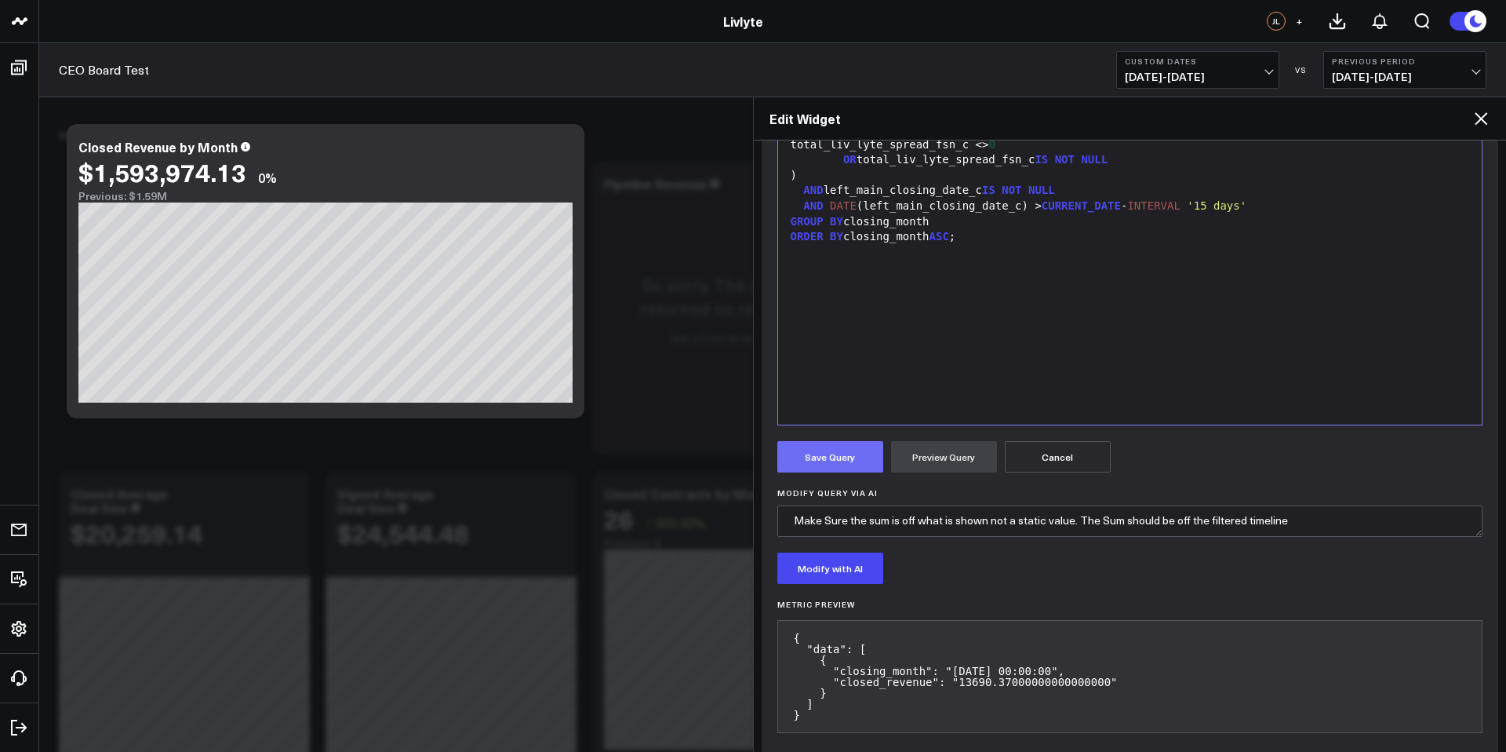
click at [835, 460] on button "Save Query" at bounding box center [831, 456] width 106 height 31
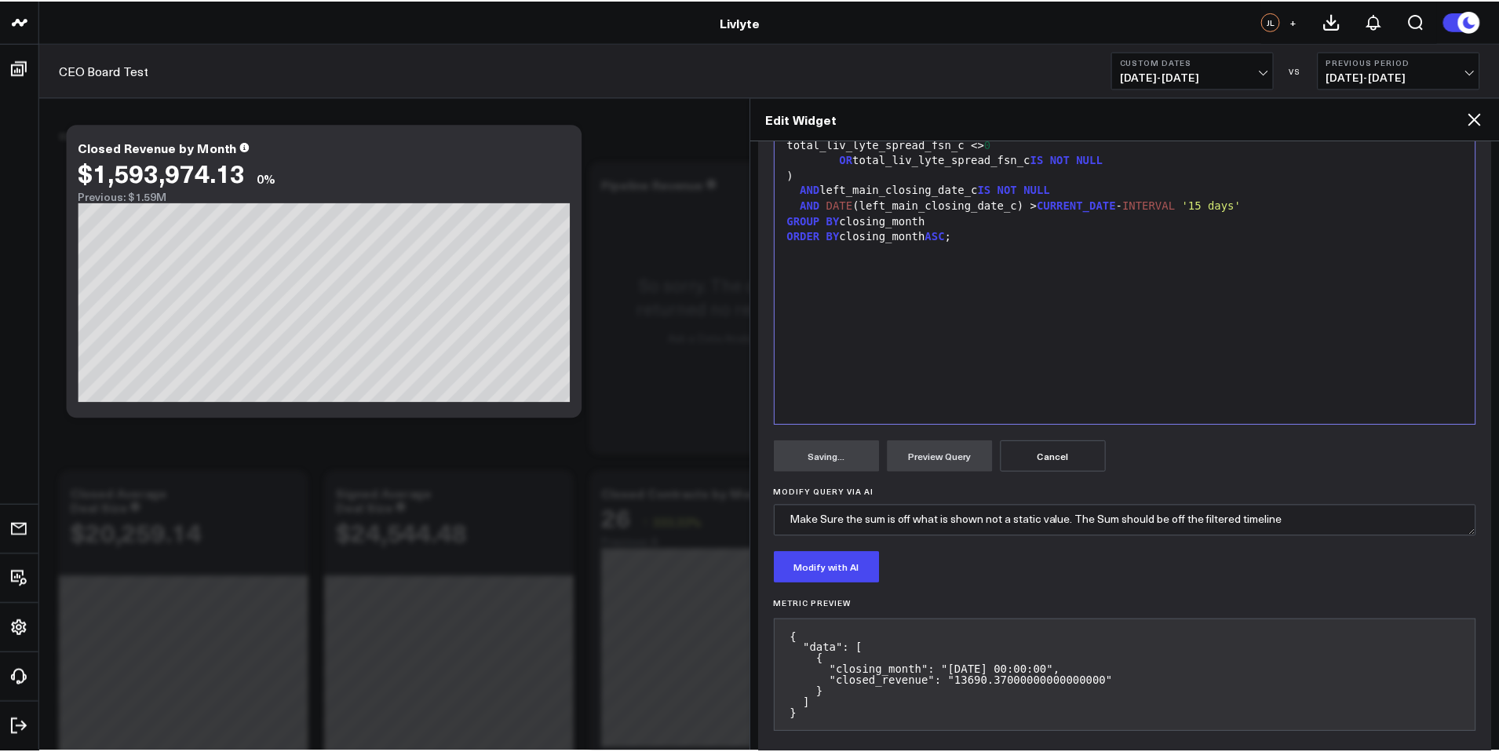
scroll to position [74, 0]
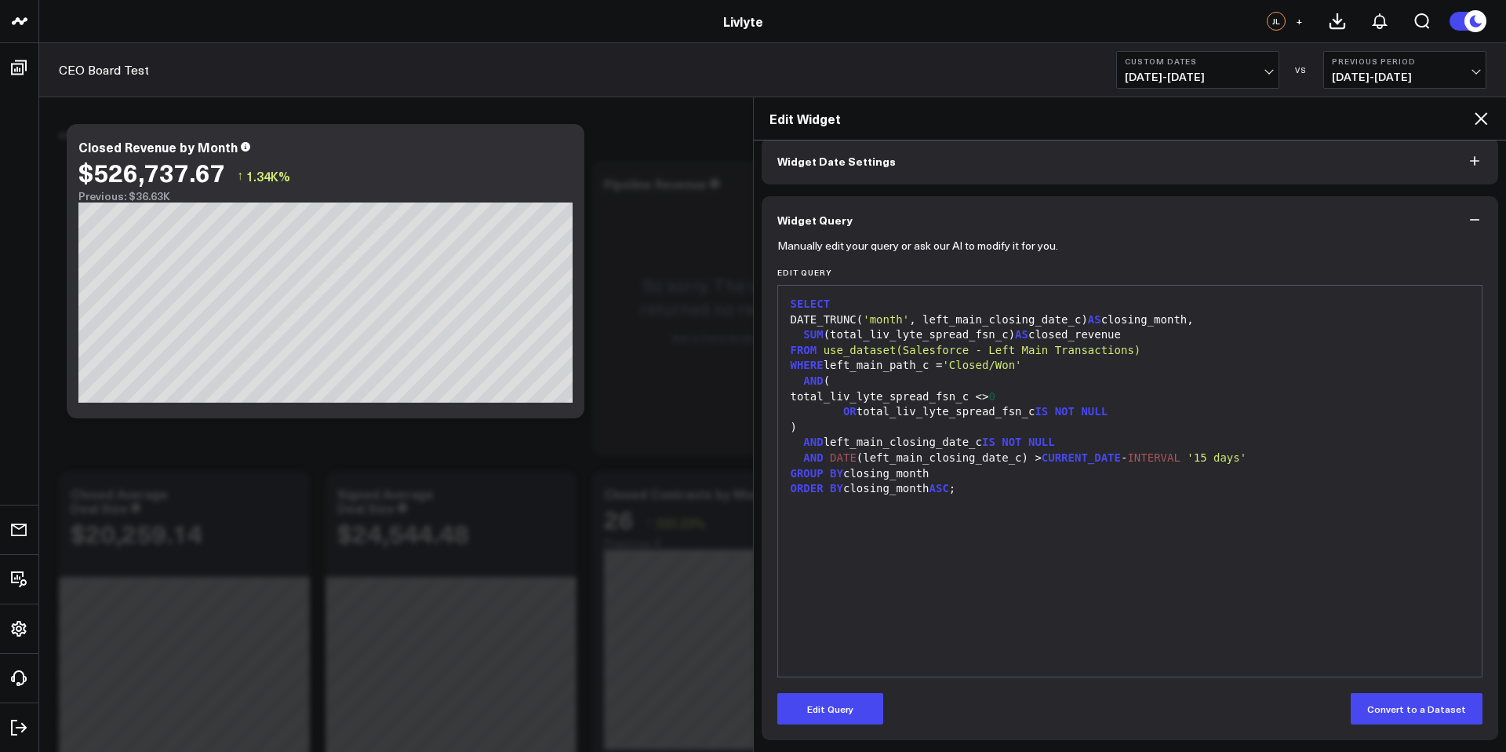
click at [1492, 115] on div "Edit Widget" at bounding box center [1130, 118] width 753 height 43
click at [1489, 115] on icon at bounding box center [1481, 118] width 19 height 19
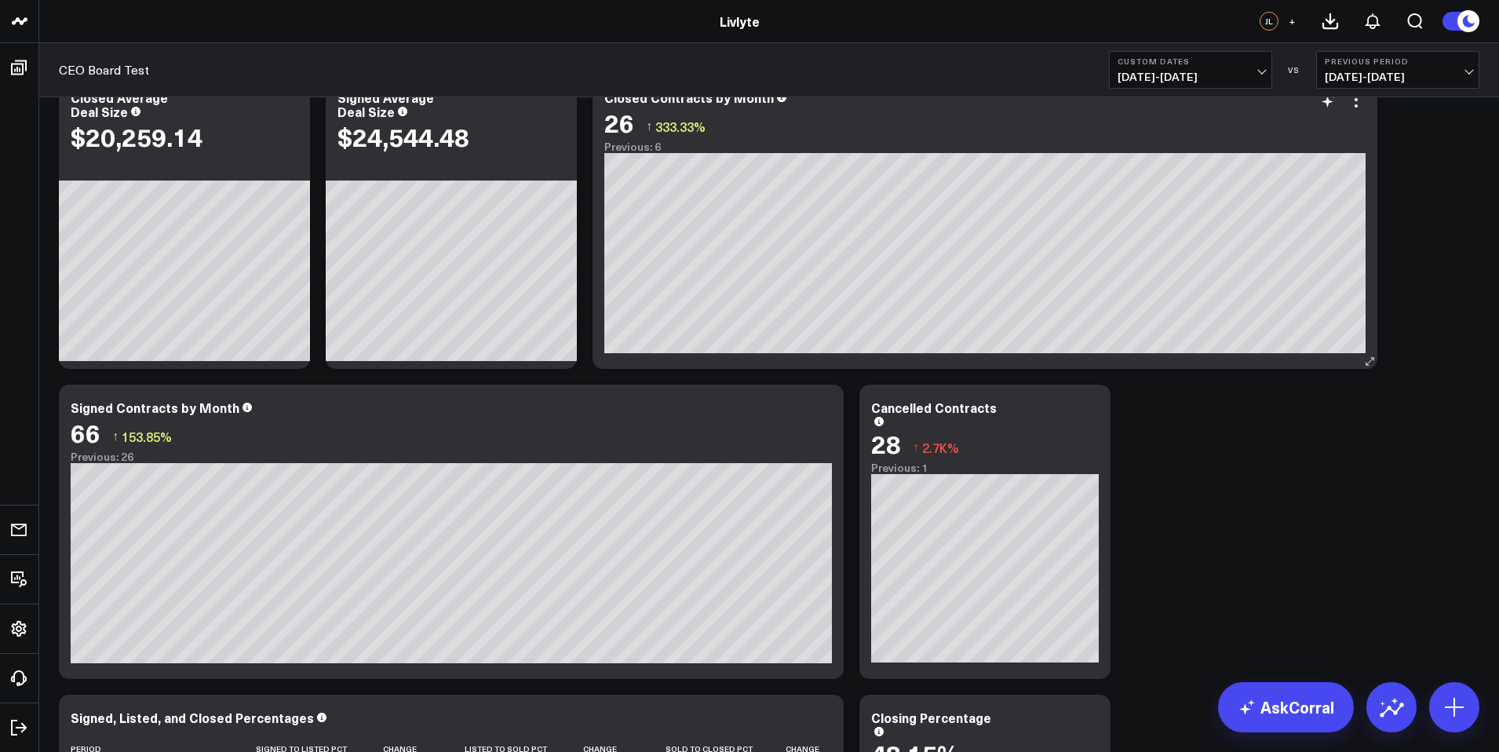
scroll to position [423, 0]
